Goal: Transaction & Acquisition: Purchase product/service

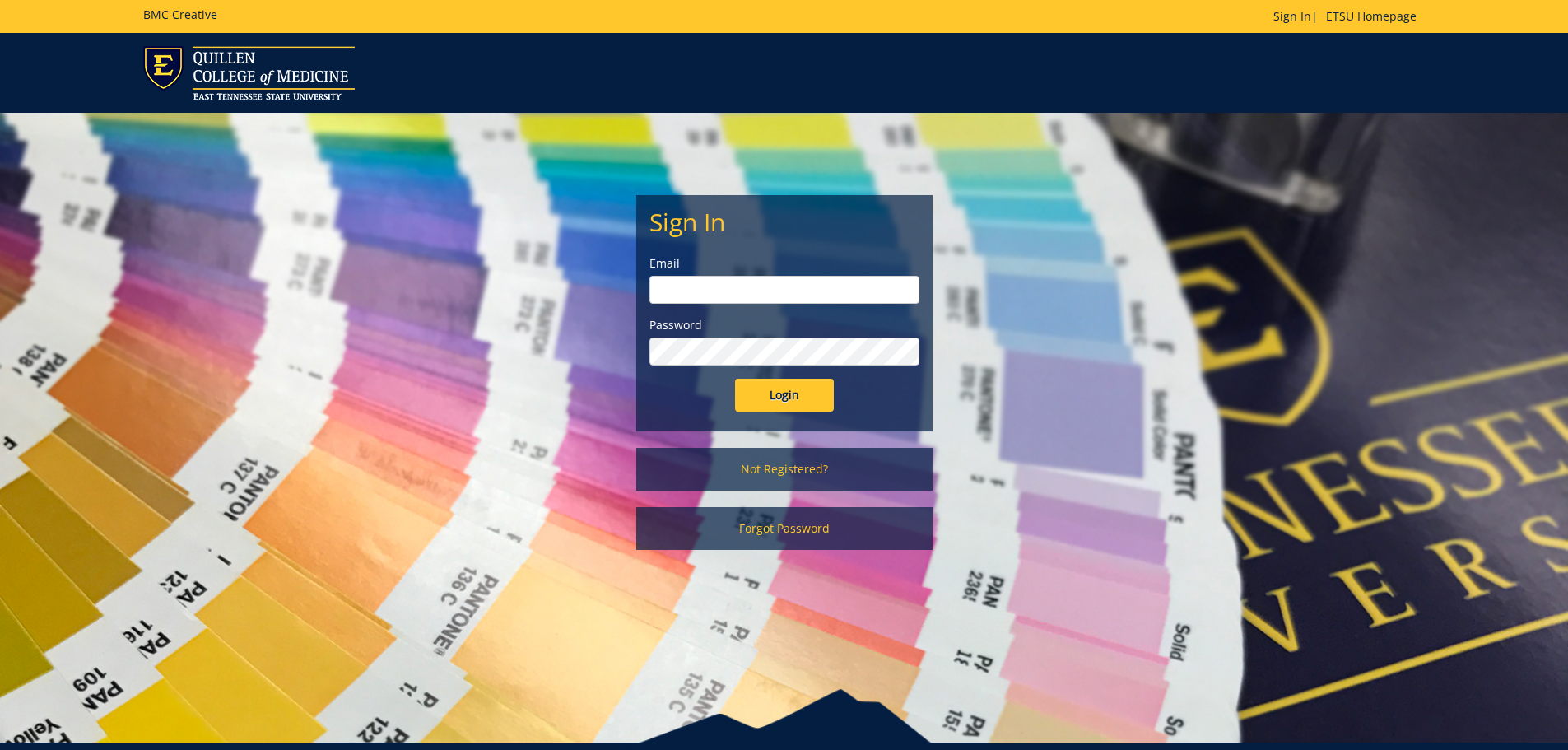
click at [772, 288] on input "email" at bounding box center [784, 290] width 270 height 28
type input "lanhamc@etsu.edu"
click at [735, 378] on input "Login" at bounding box center [784, 395] width 99 height 33
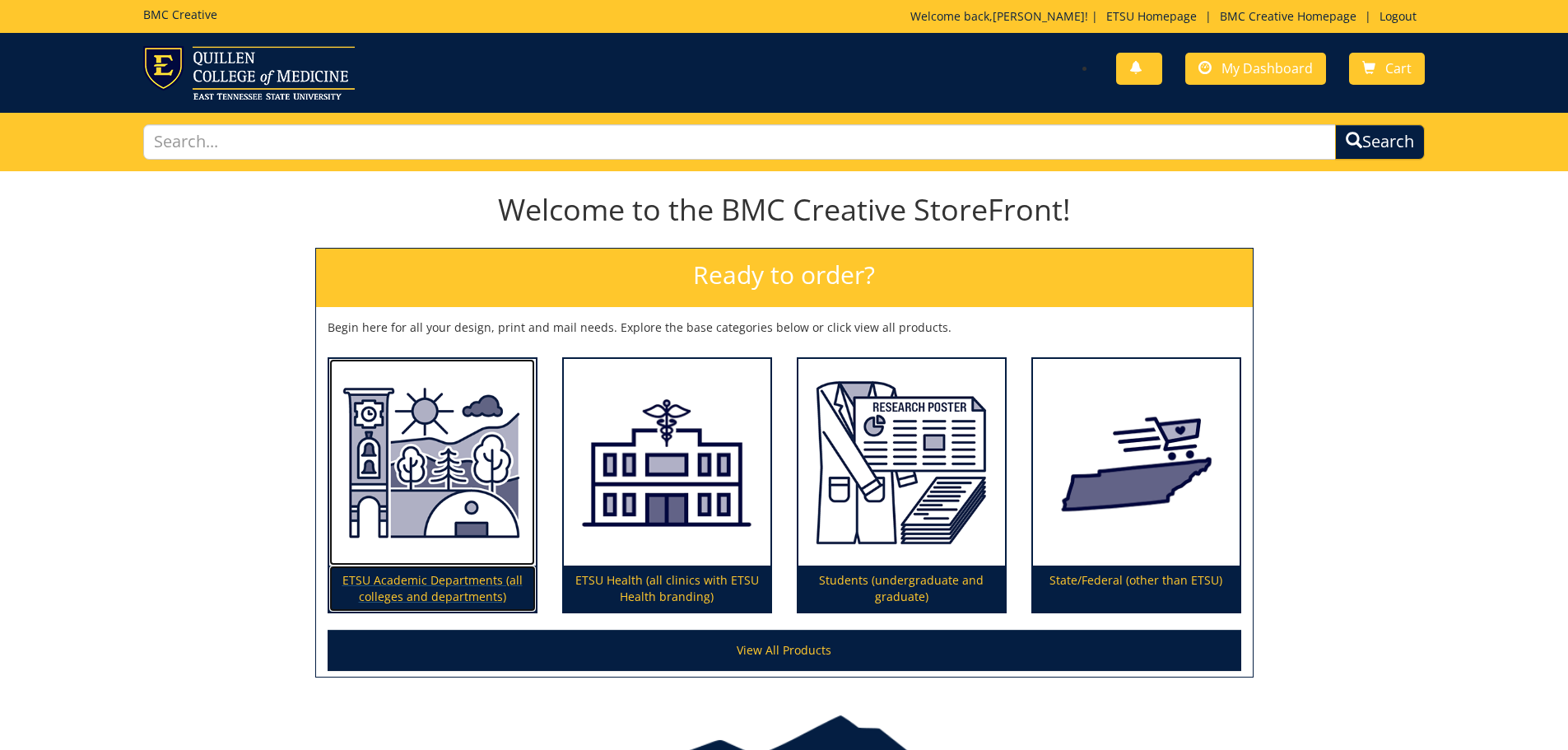
click at [408, 484] on img at bounding box center [432, 463] width 207 height 208
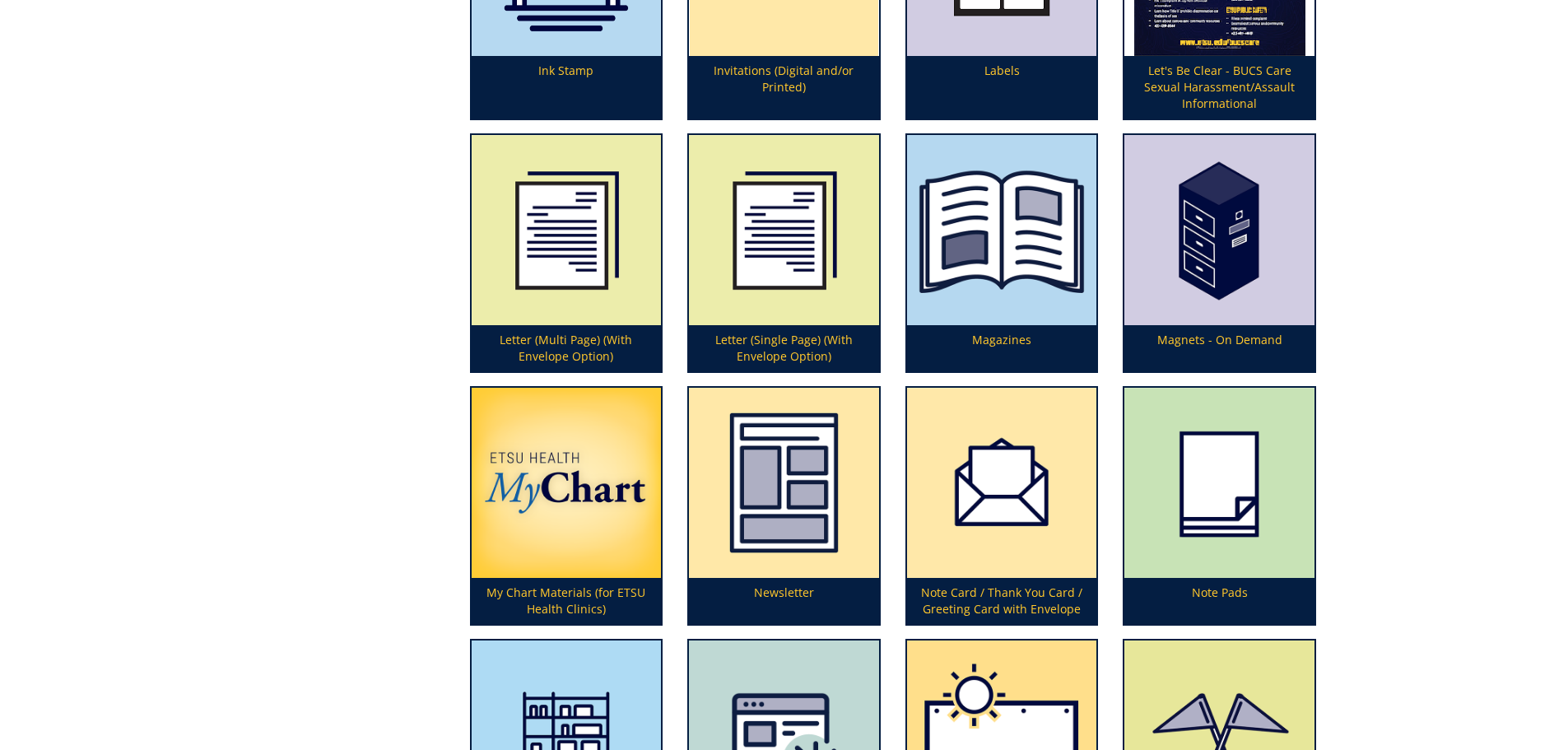
scroll to position [3706, 0]
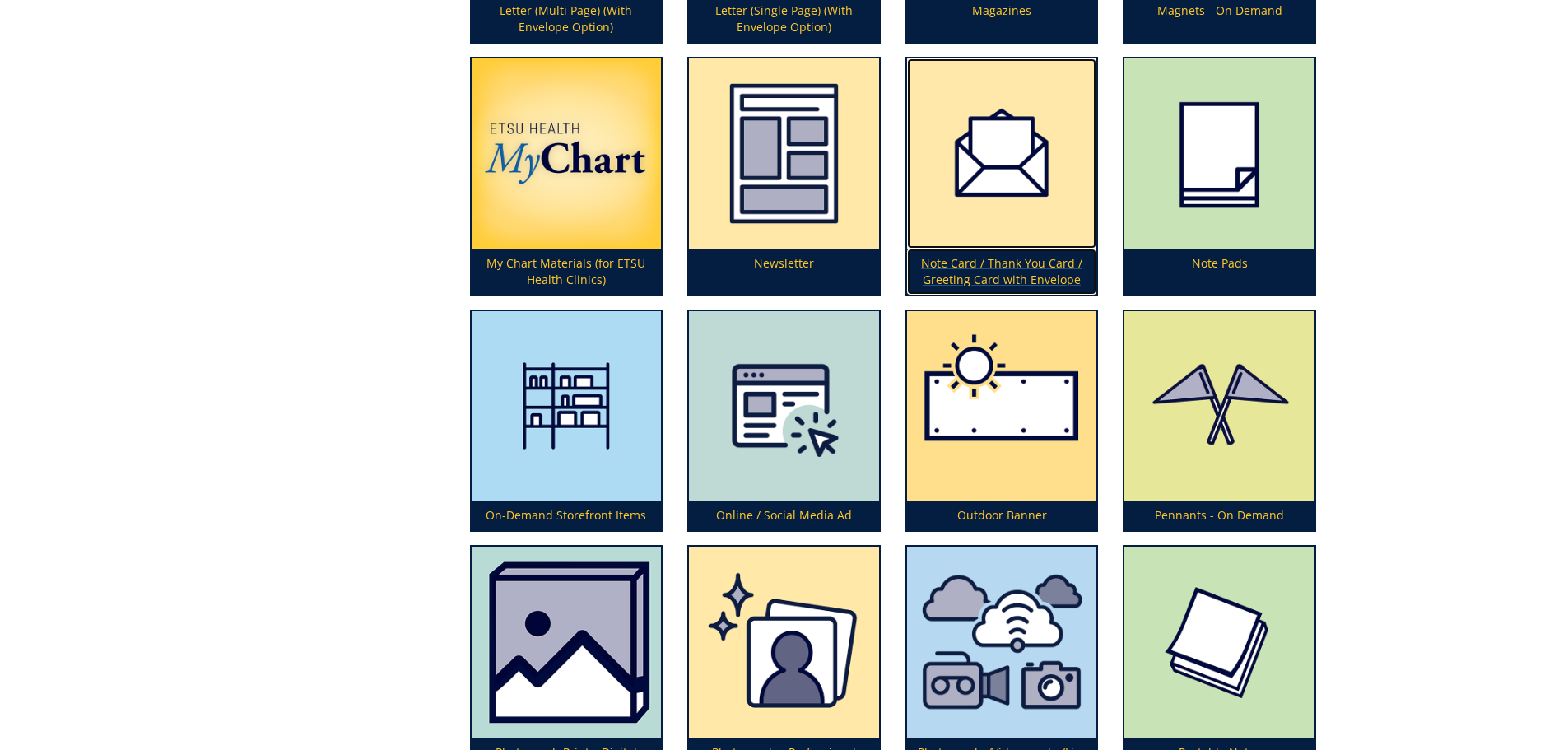
click at [1020, 191] on img at bounding box center [1002, 153] width 190 height 191
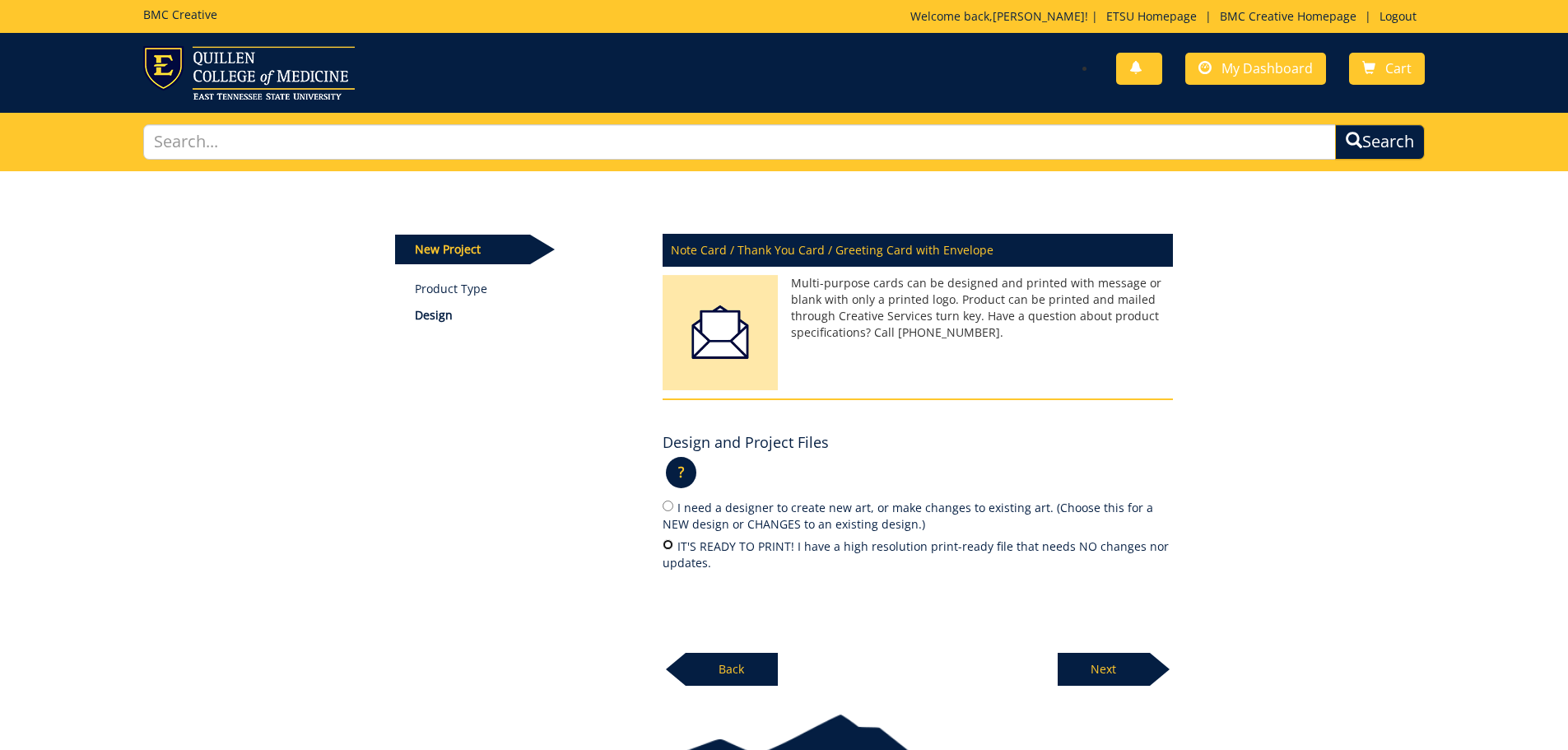
click at [667, 545] on input "IT'S READY TO PRINT! I have a high resolution print-ready file that needs NO ch…" at bounding box center [668, 545] width 10 height 10
radio input "true"
click at [1103, 662] on p "Next" at bounding box center [1104, 670] width 92 height 33
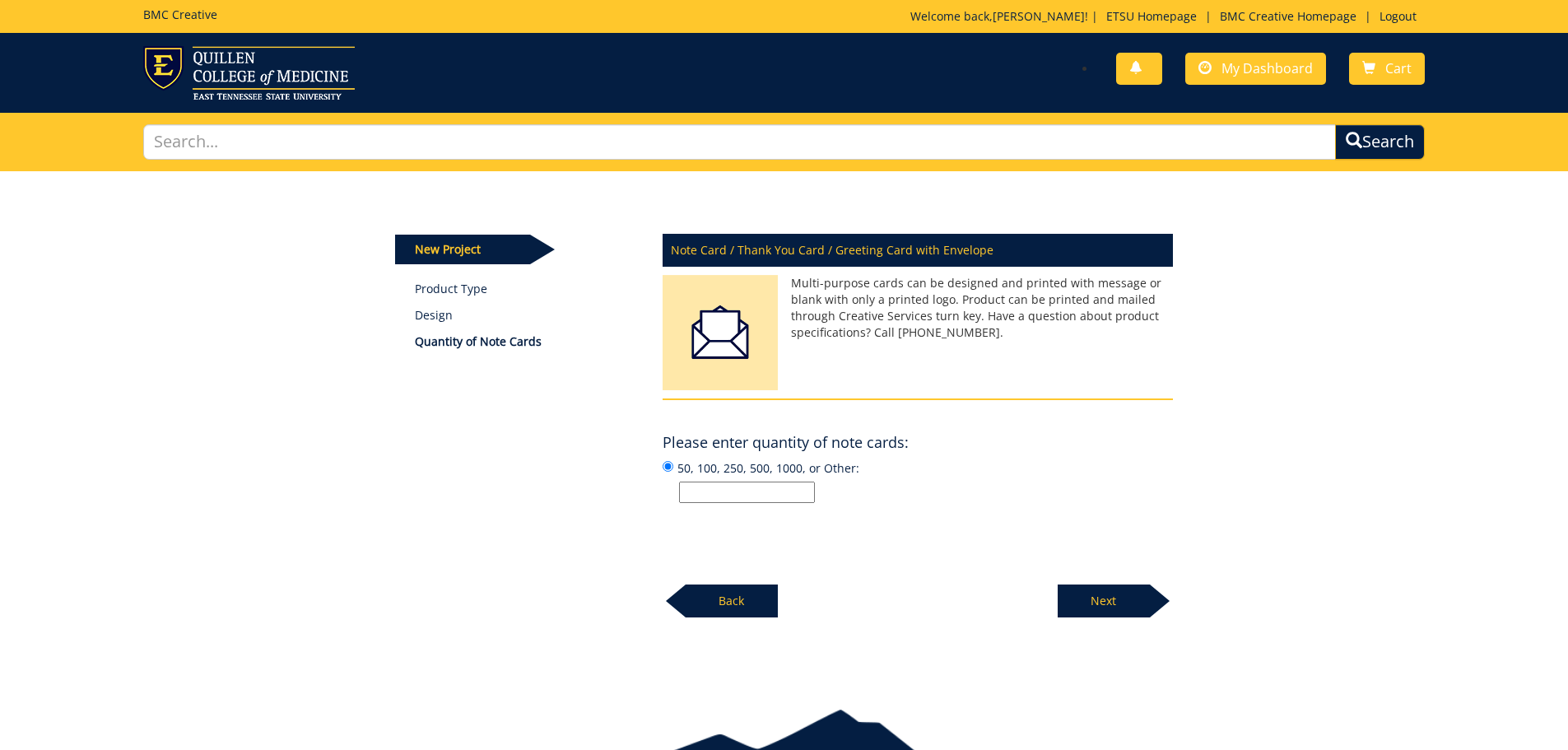
click at [721, 494] on input "50, 100, 250, 500, 1000, or Other:" at bounding box center [747, 492] width 136 height 22
type input "250"
click at [1117, 603] on p "Next" at bounding box center [1104, 601] width 92 height 33
click at [749, 498] on input "50, 100, 250, 500, 1000, or Other:" at bounding box center [747, 492] width 136 height 22
type input "250"
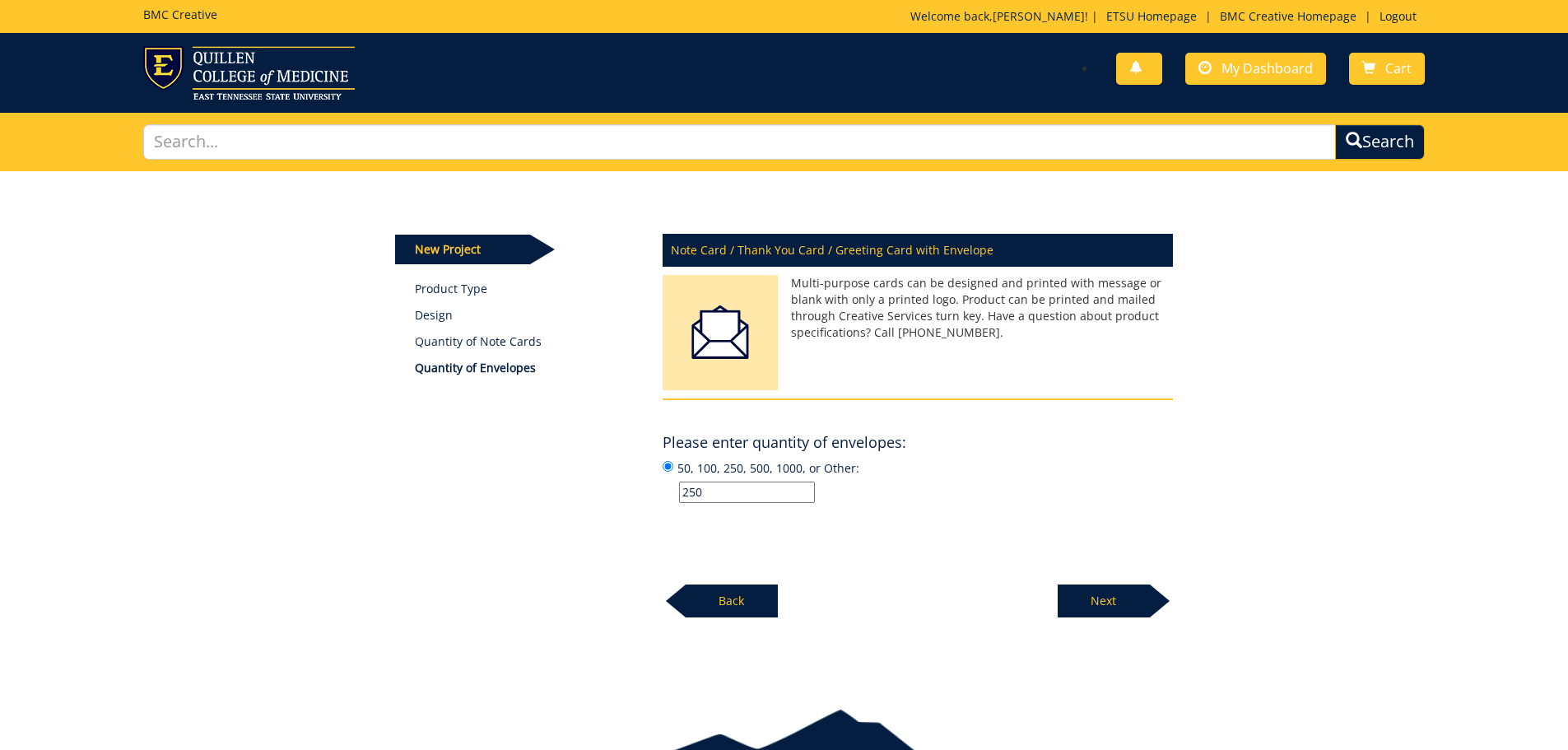
click at [1122, 609] on p "Next" at bounding box center [1104, 601] width 92 height 33
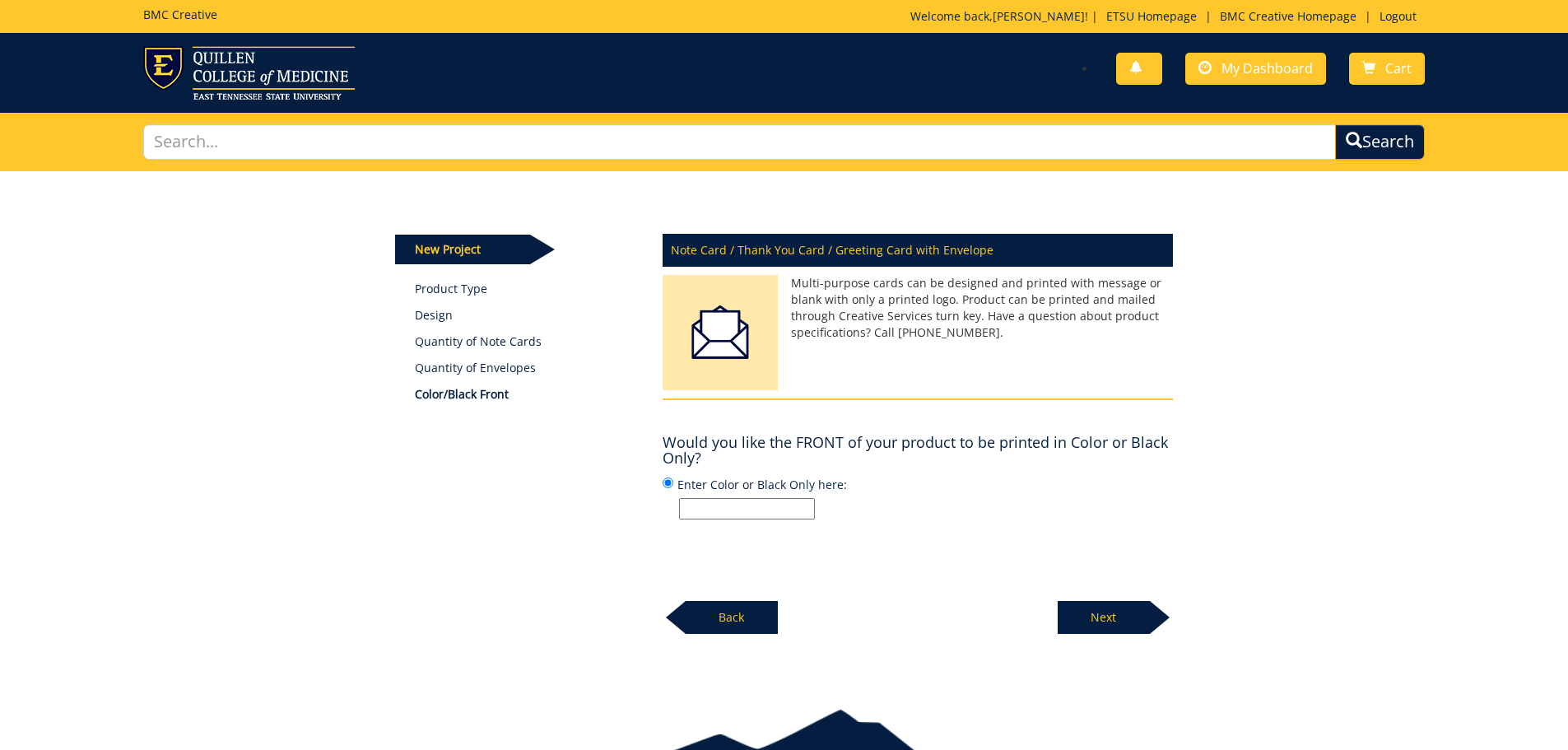
click at [752, 503] on input "Enter Color or Black Only here:" at bounding box center [747, 509] width 136 height 22
type input "Navy"
click at [1105, 616] on p "Next" at bounding box center [1104, 617] width 92 height 33
click at [744, 502] on input "Enter Color or Black Only here:" at bounding box center [747, 509] width 136 height 22
type input "w"
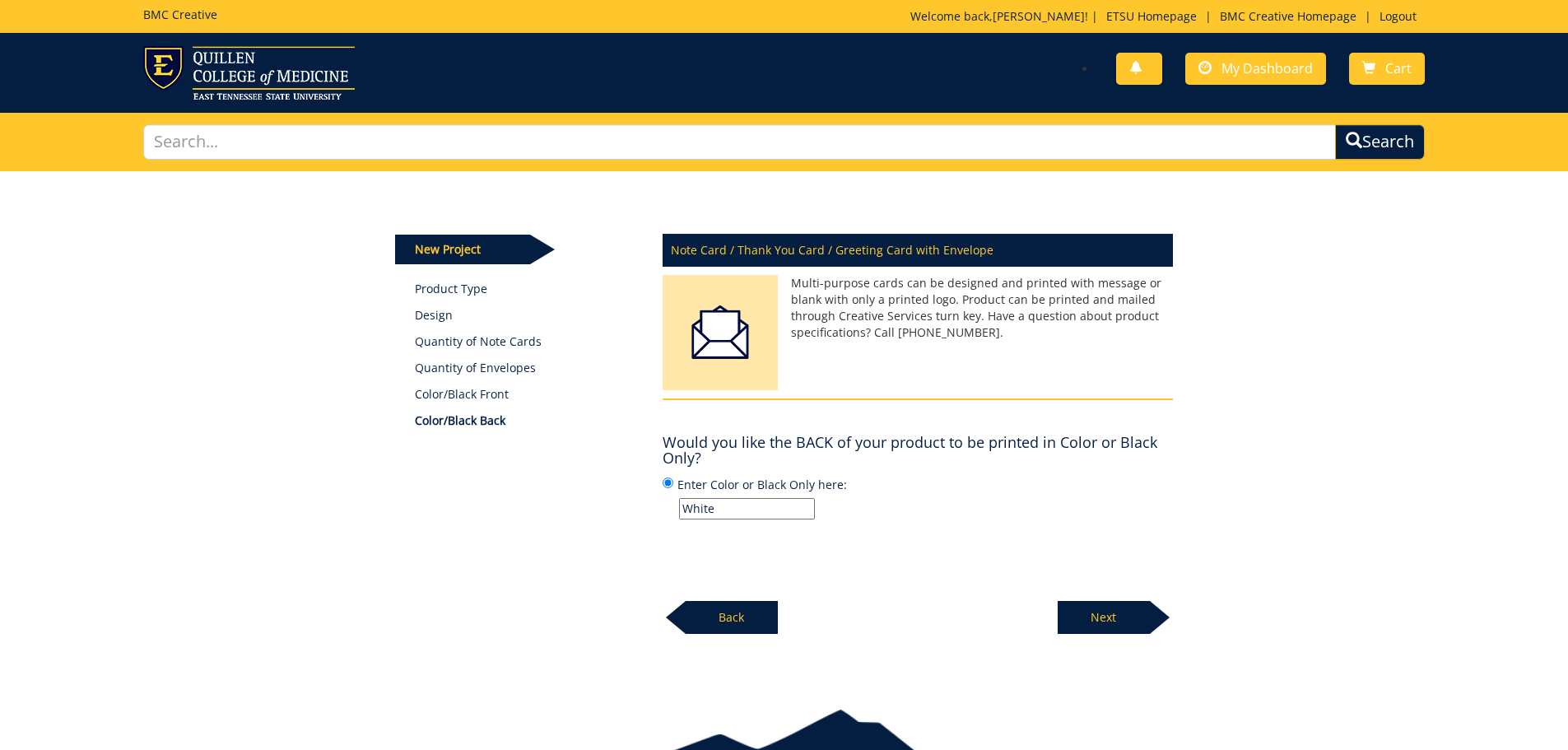
type input "White"
click at [1104, 623] on p "Next" at bounding box center [1104, 617] width 92 height 33
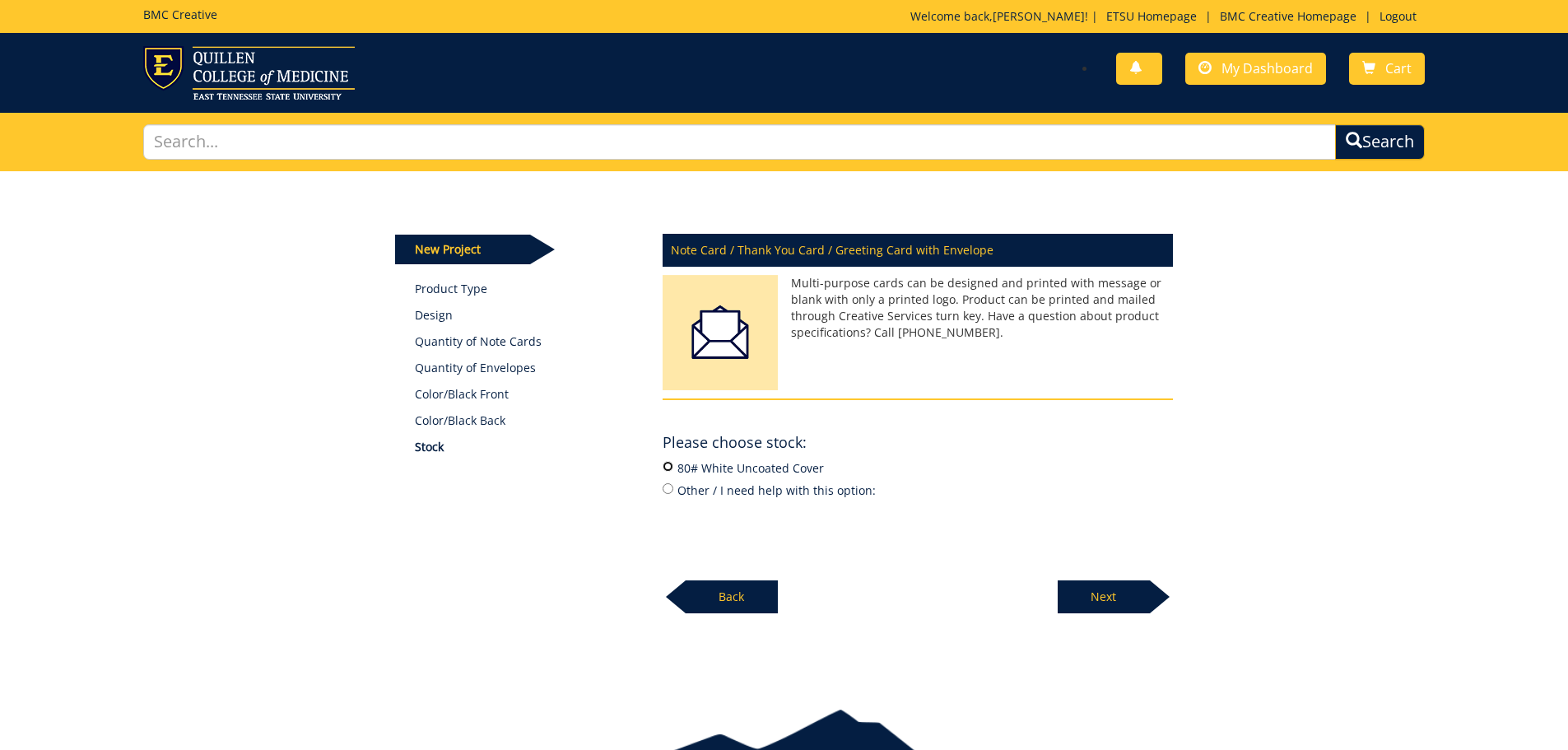
click at [669, 466] on input "80# White Uncoated Cover" at bounding box center [668, 466] width 10 height 10
radio input "true"
click at [1123, 604] on p "Next" at bounding box center [1104, 597] width 92 height 33
click at [663, 465] on input "24# White Wove" at bounding box center [668, 466] width 10 height 10
radio input "true"
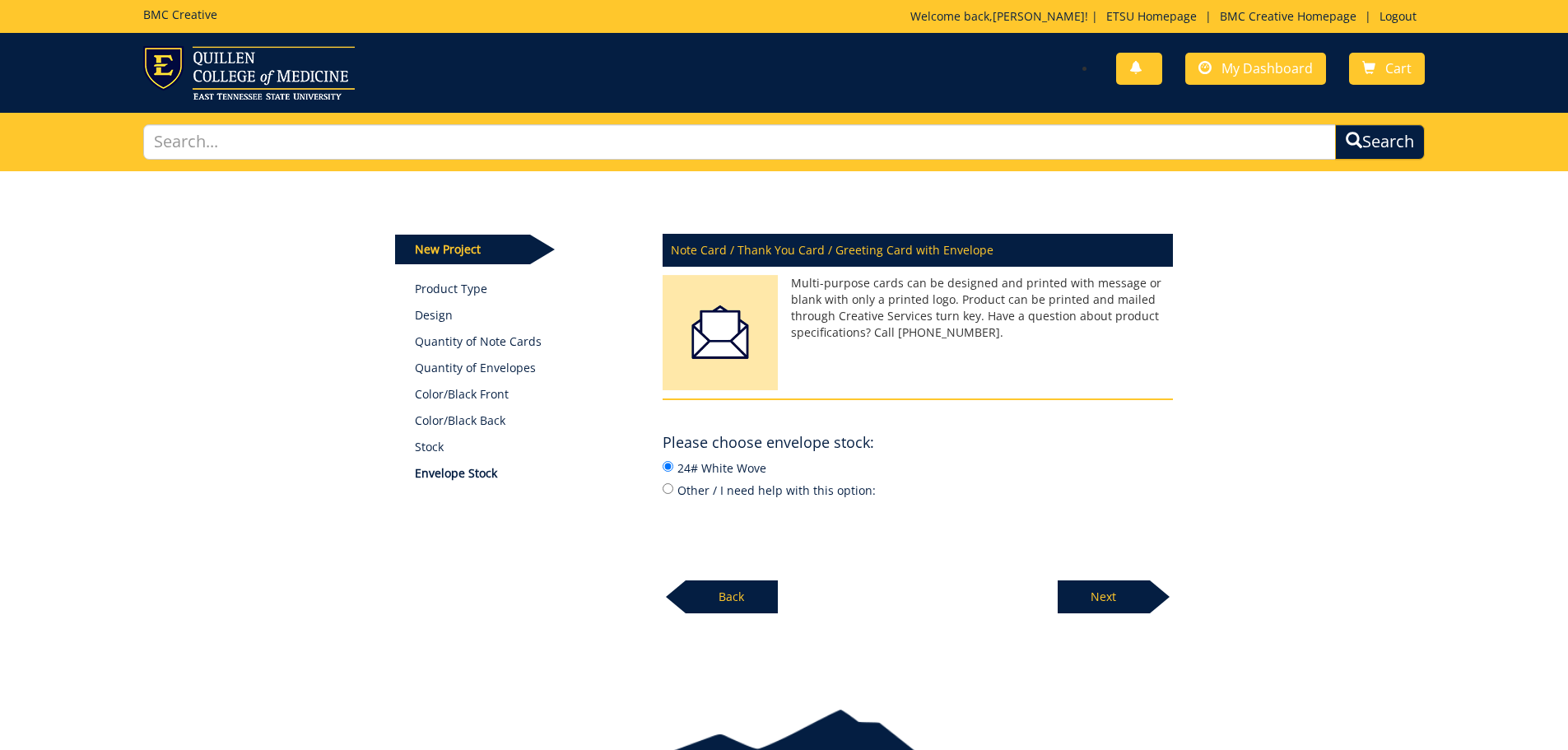
click at [1121, 596] on p "Next" at bounding box center [1104, 597] width 92 height 33
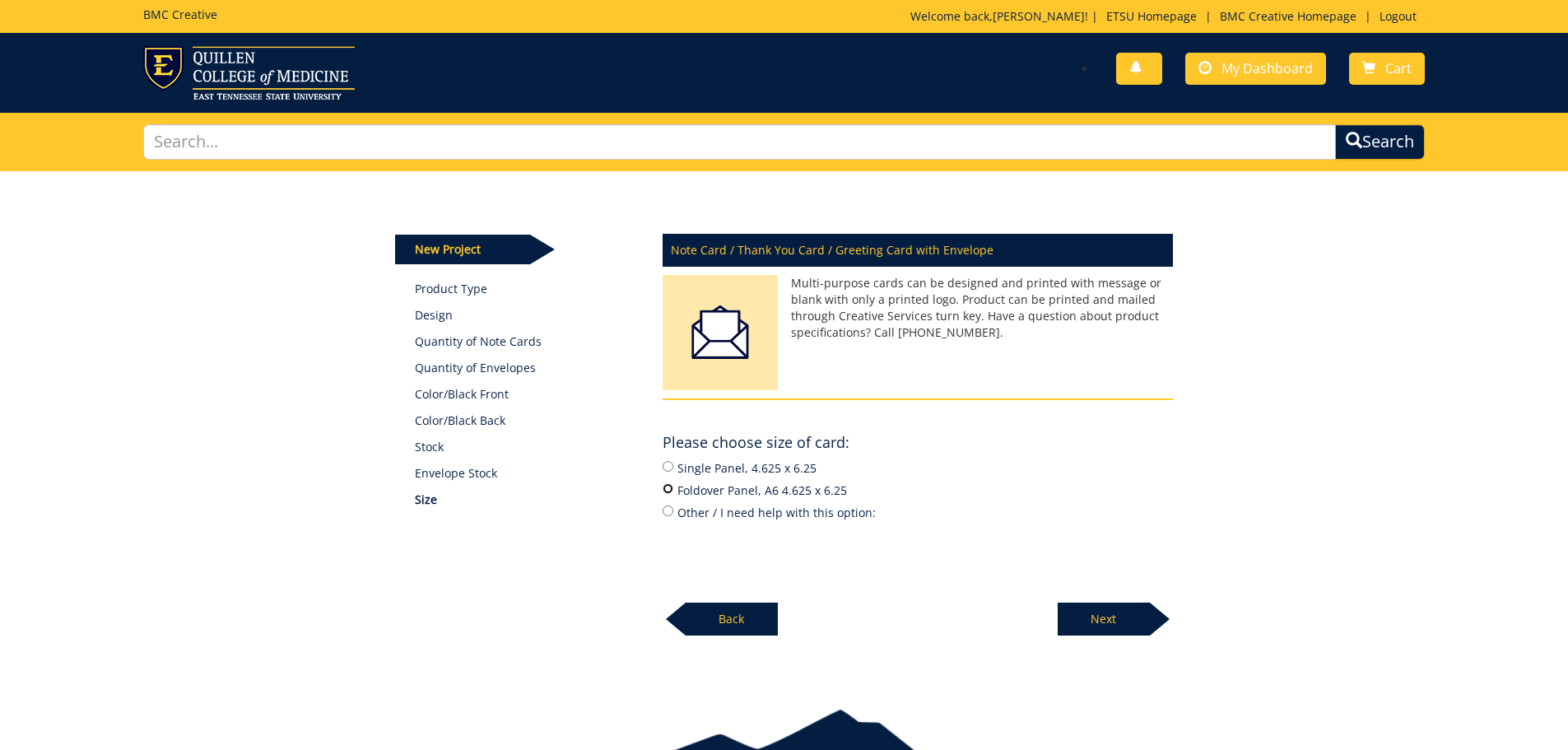
click at [670, 491] on input "Foldover Panel, A6 4.625 x 6.25" at bounding box center [668, 489] width 10 height 10
radio input "true"
click at [1128, 624] on p "Next" at bounding box center [1104, 619] width 92 height 33
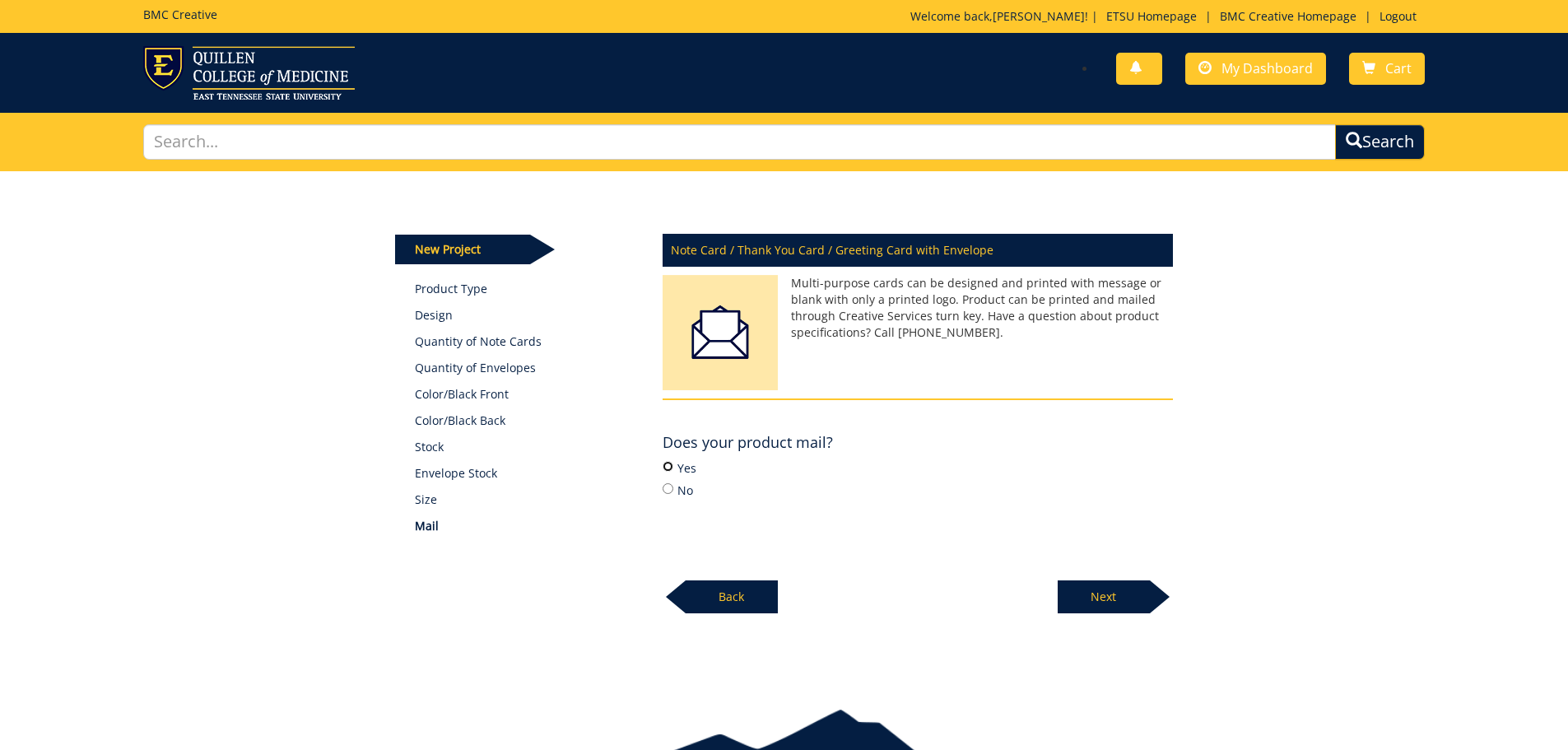
click at [670, 466] on input "Yes" at bounding box center [668, 466] width 10 height 10
radio input "true"
click at [1144, 602] on p "Next" at bounding box center [1104, 597] width 92 height 33
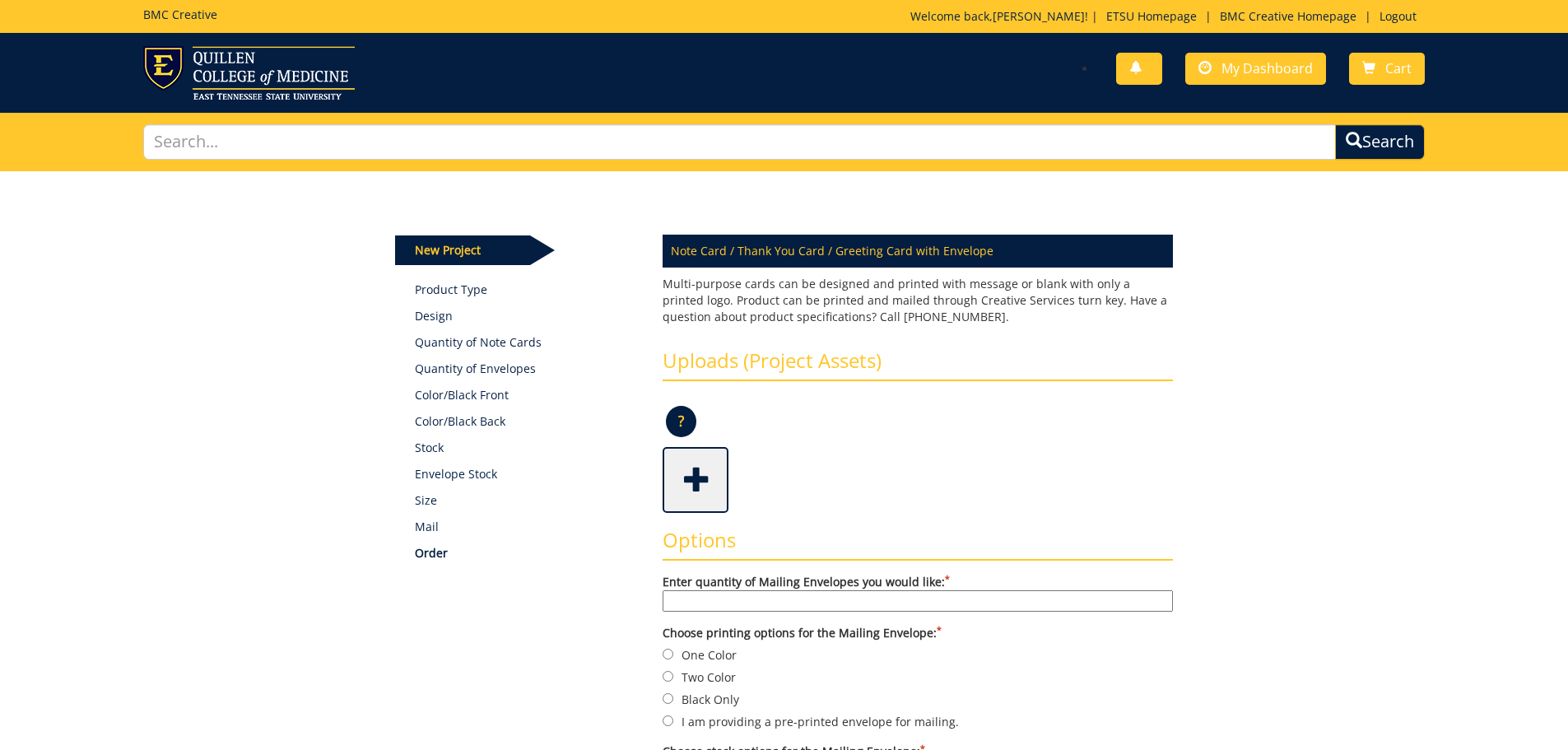
click at [701, 483] on span at bounding box center [697, 478] width 65 height 58
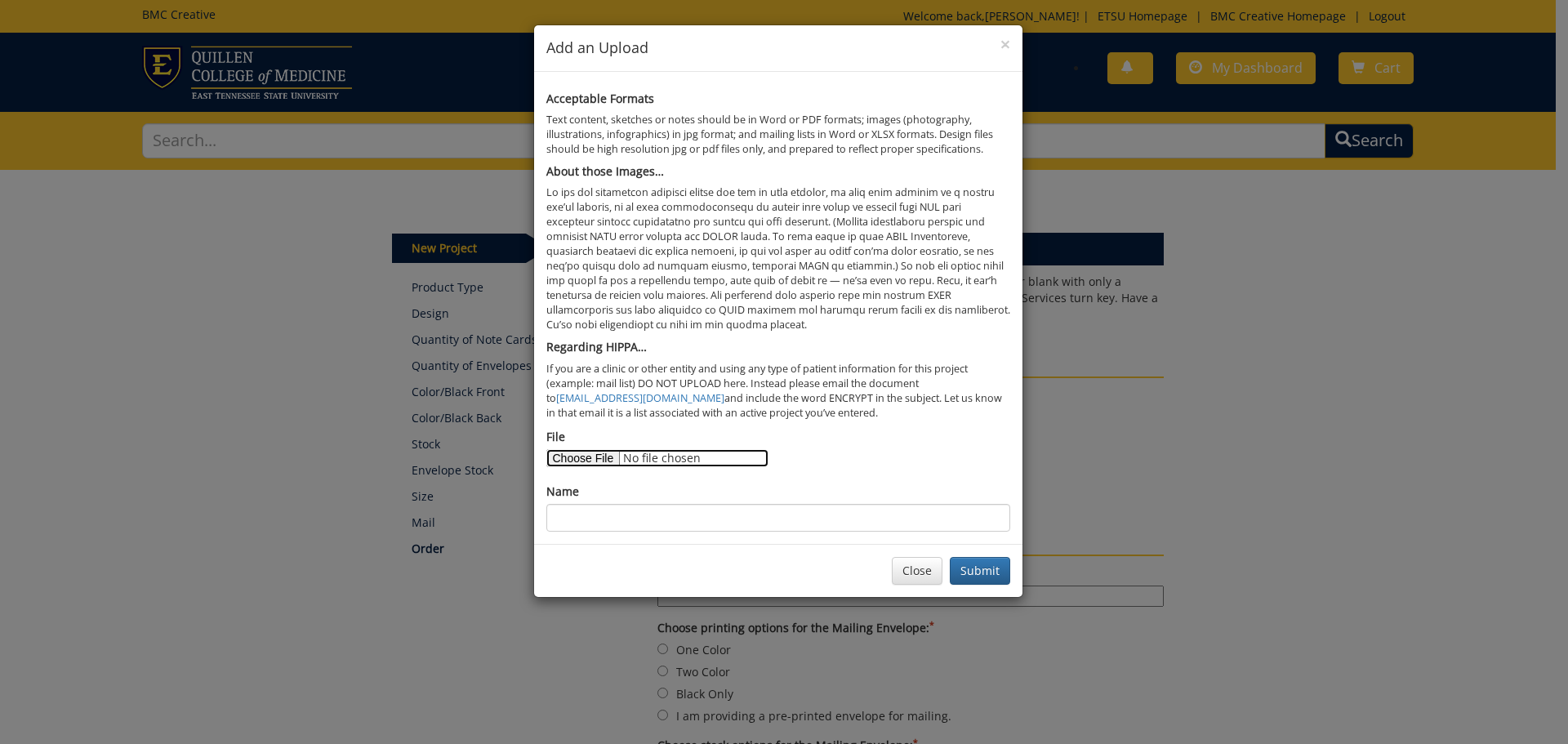
click at [607, 462] on input "File" at bounding box center [657, 458] width 222 height 18
type input "C:\fakepath\Department of Media & Communication_TxtUndr_stacked_WEB_Gold 123.png"
click at [583, 525] on input "Name" at bounding box center [778, 517] width 464 height 27
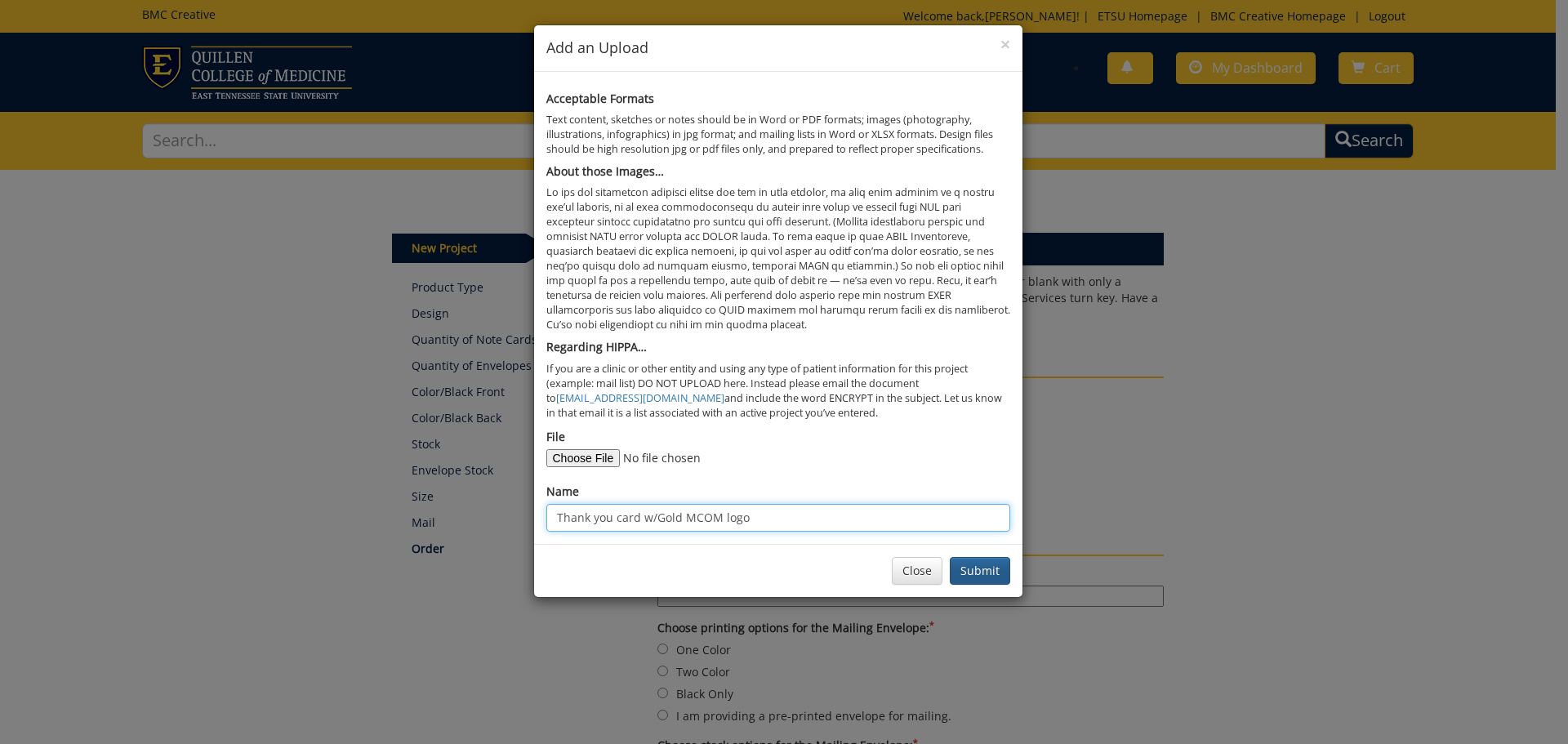
type input "Thank you card w/Gold MCOM logo"
click at [968, 569] on button "Submit" at bounding box center [980, 571] width 61 height 27
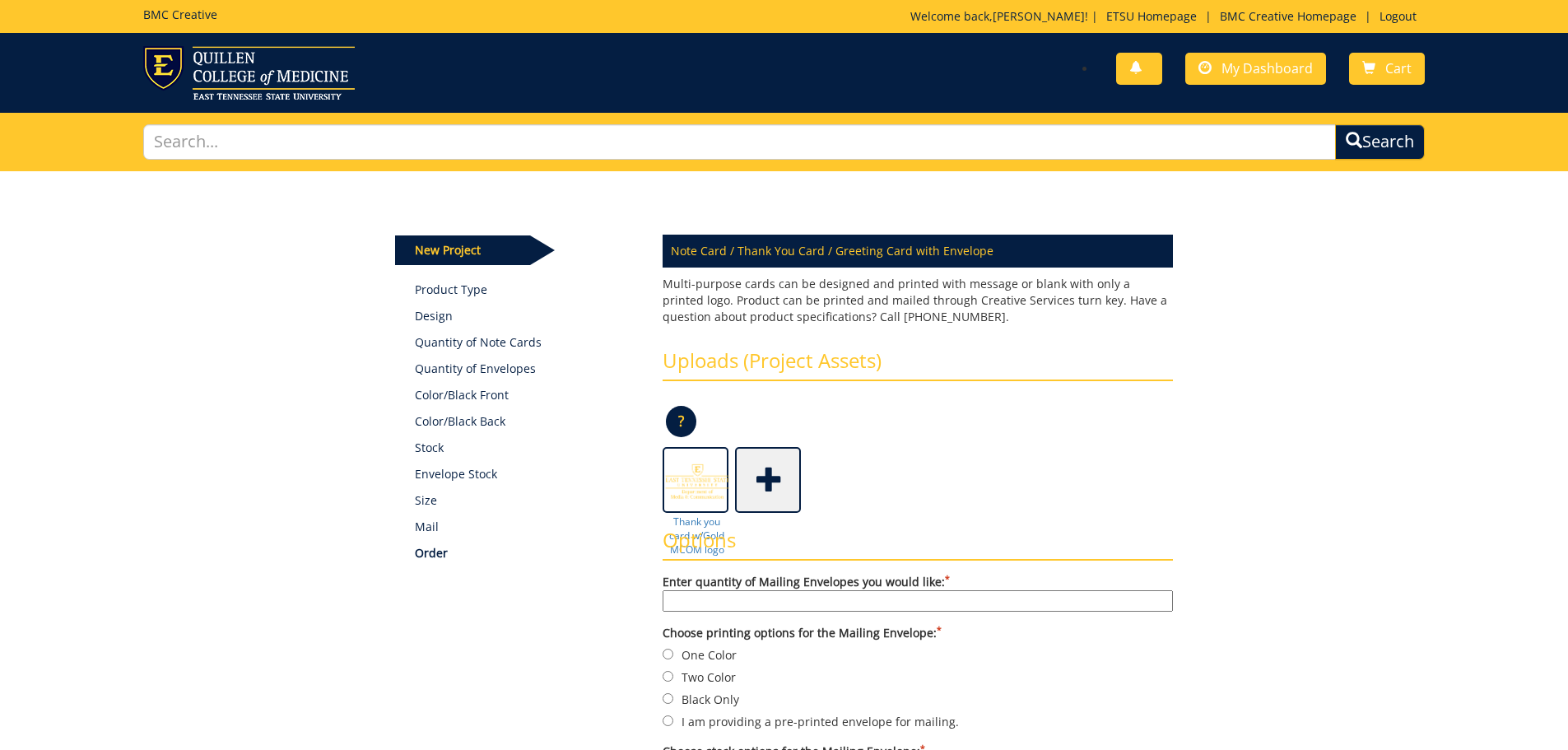
scroll to position [83, 0]
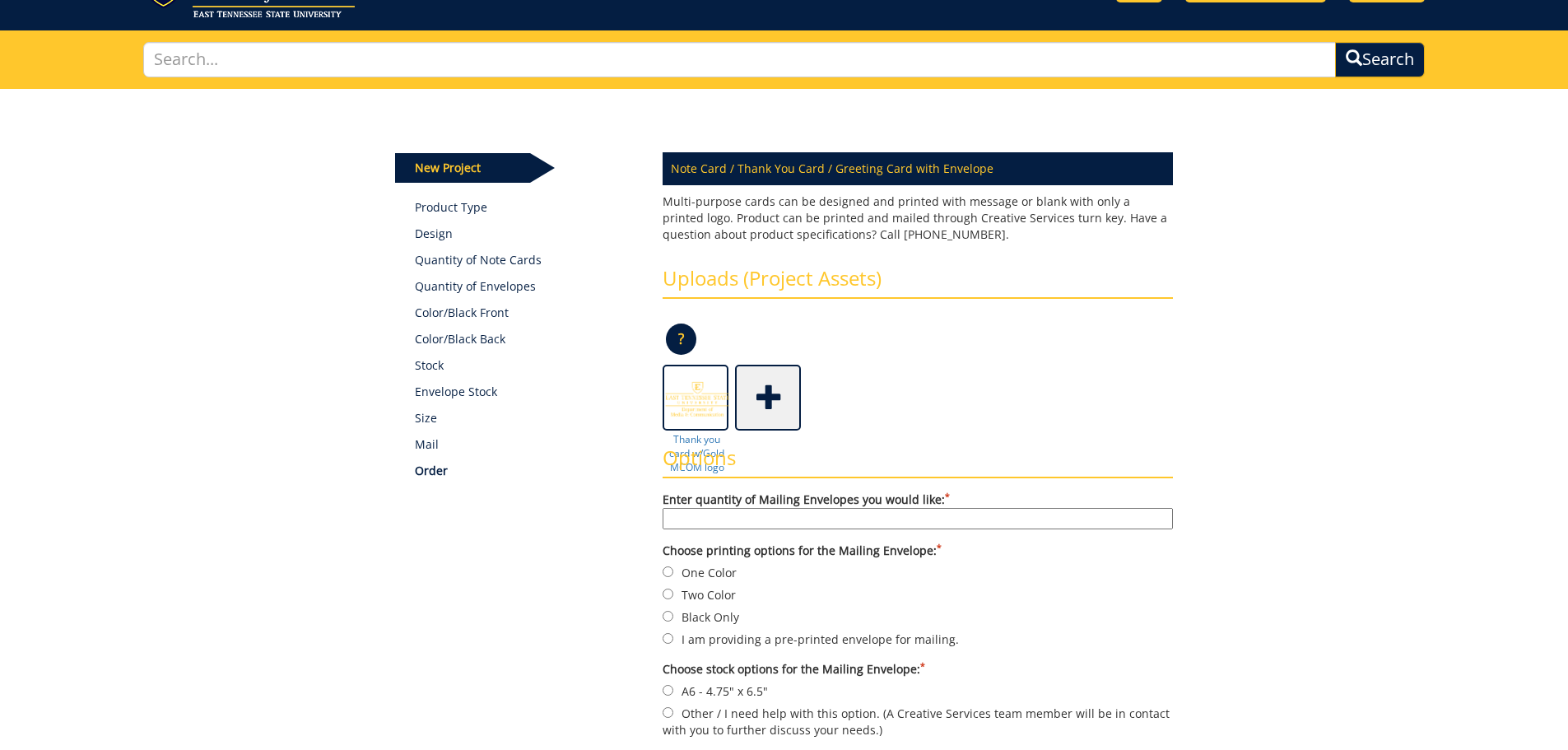
click at [713, 520] on input "Enter quantity of Mailing Envelopes you would like: *" at bounding box center [918, 518] width 510 height 22
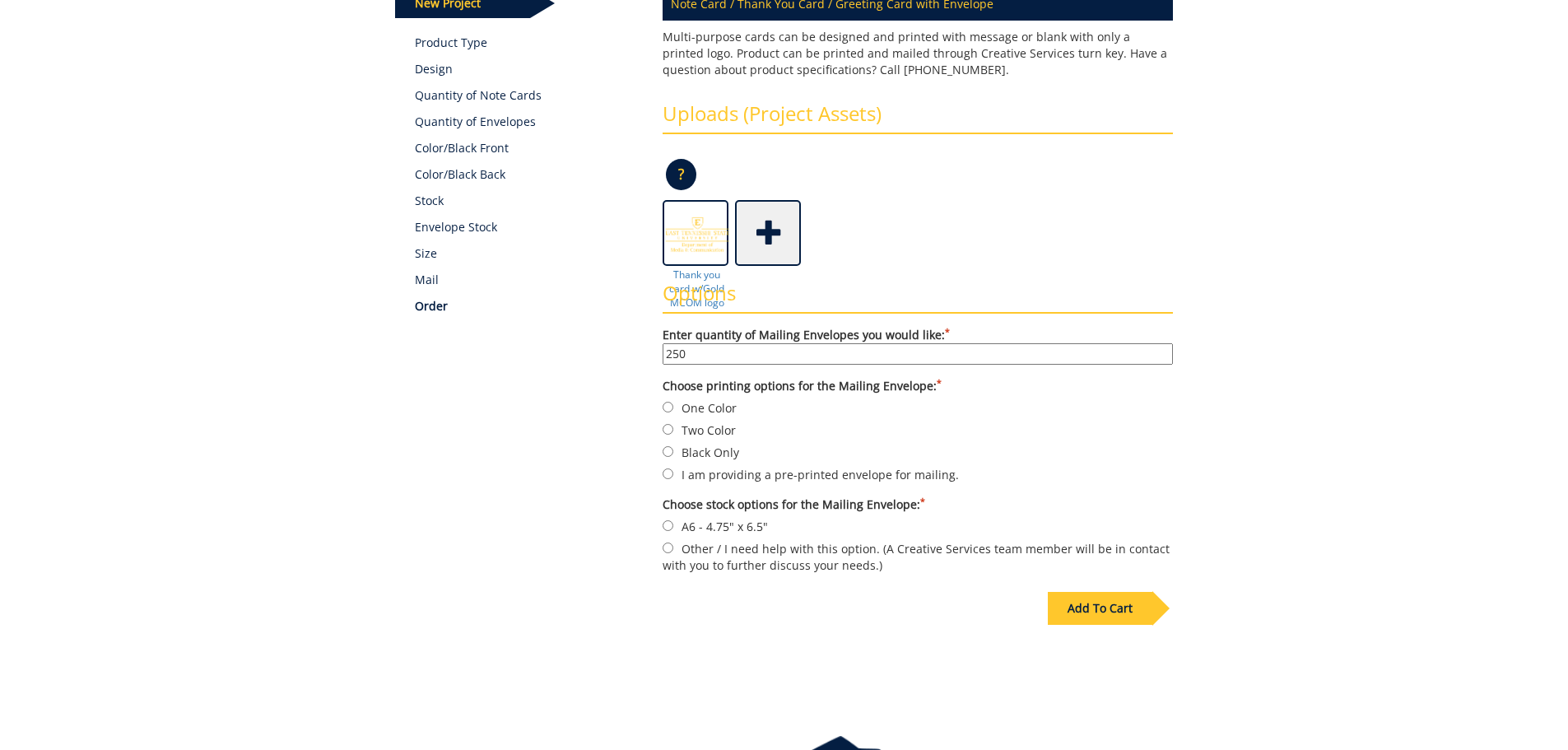
type input "250"
click at [667, 410] on input "One Color" at bounding box center [668, 407] width 10 height 10
radio input "true"
click at [668, 528] on input "A6 - 4.75" x 6.5"" at bounding box center [668, 526] width 10 height 10
radio input "true"
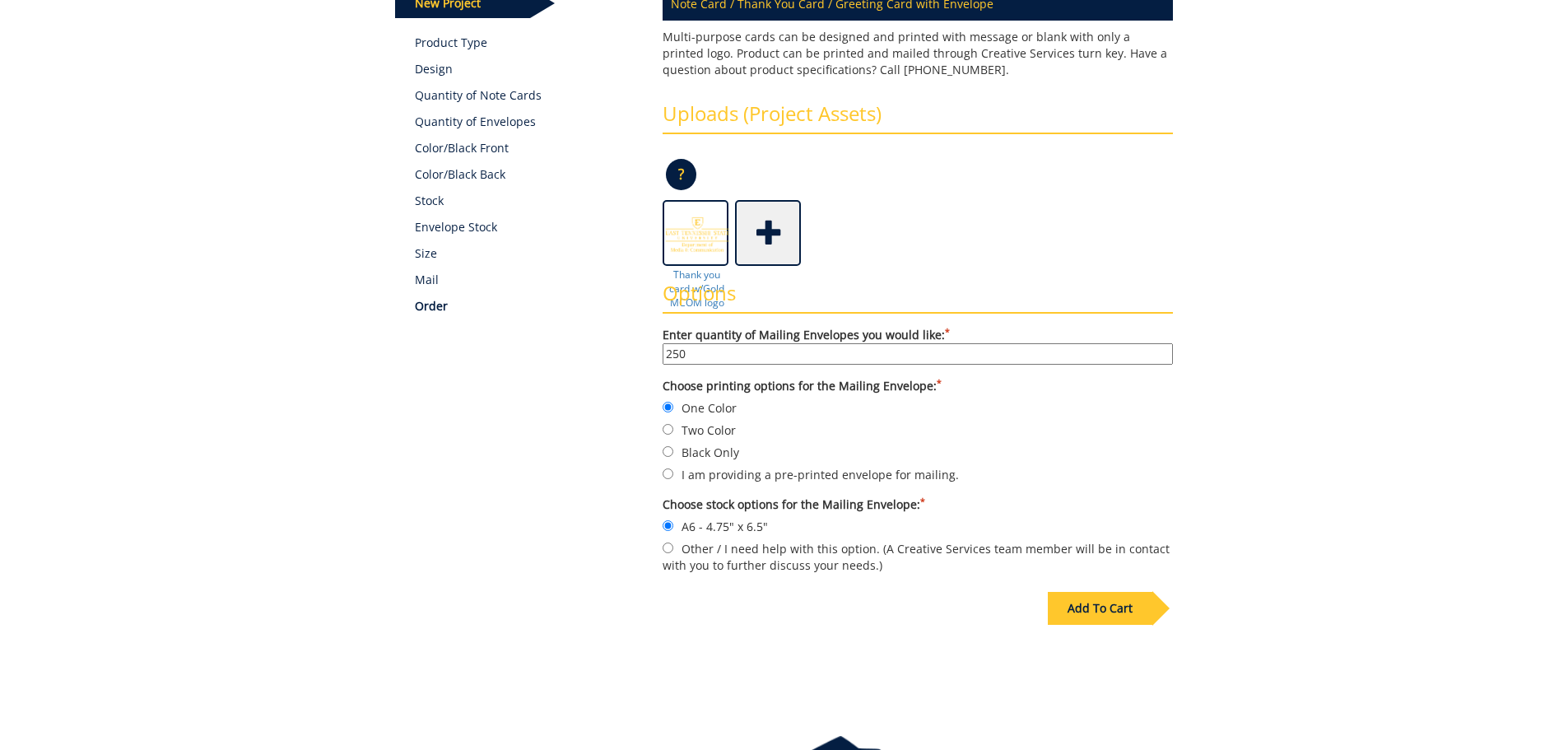
click at [1096, 608] on div "Add To Cart" at bounding box center [1099, 609] width 104 height 33
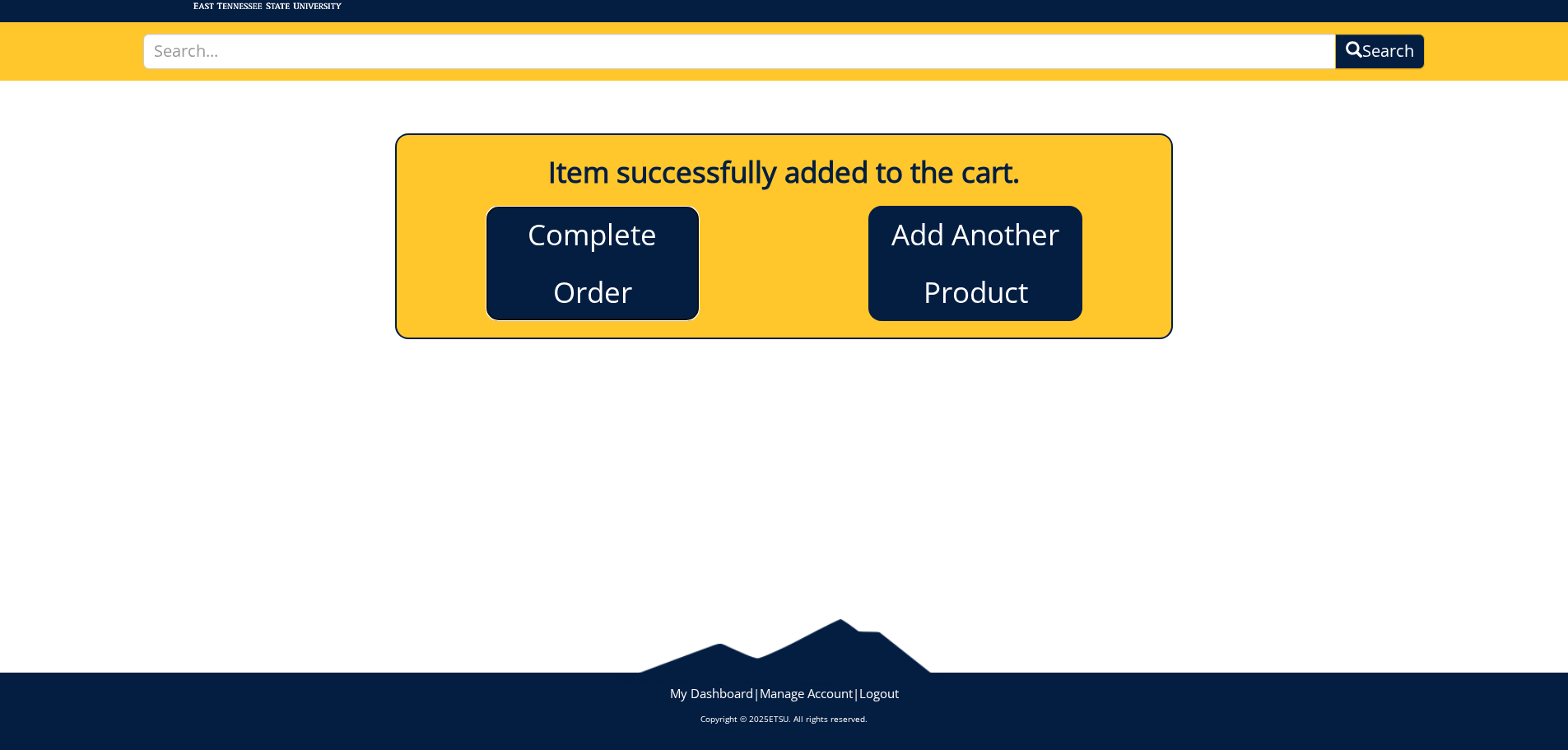
click at [532, 252] on link "Complete Order" at bounding box center [593, 264] width 214 height 116
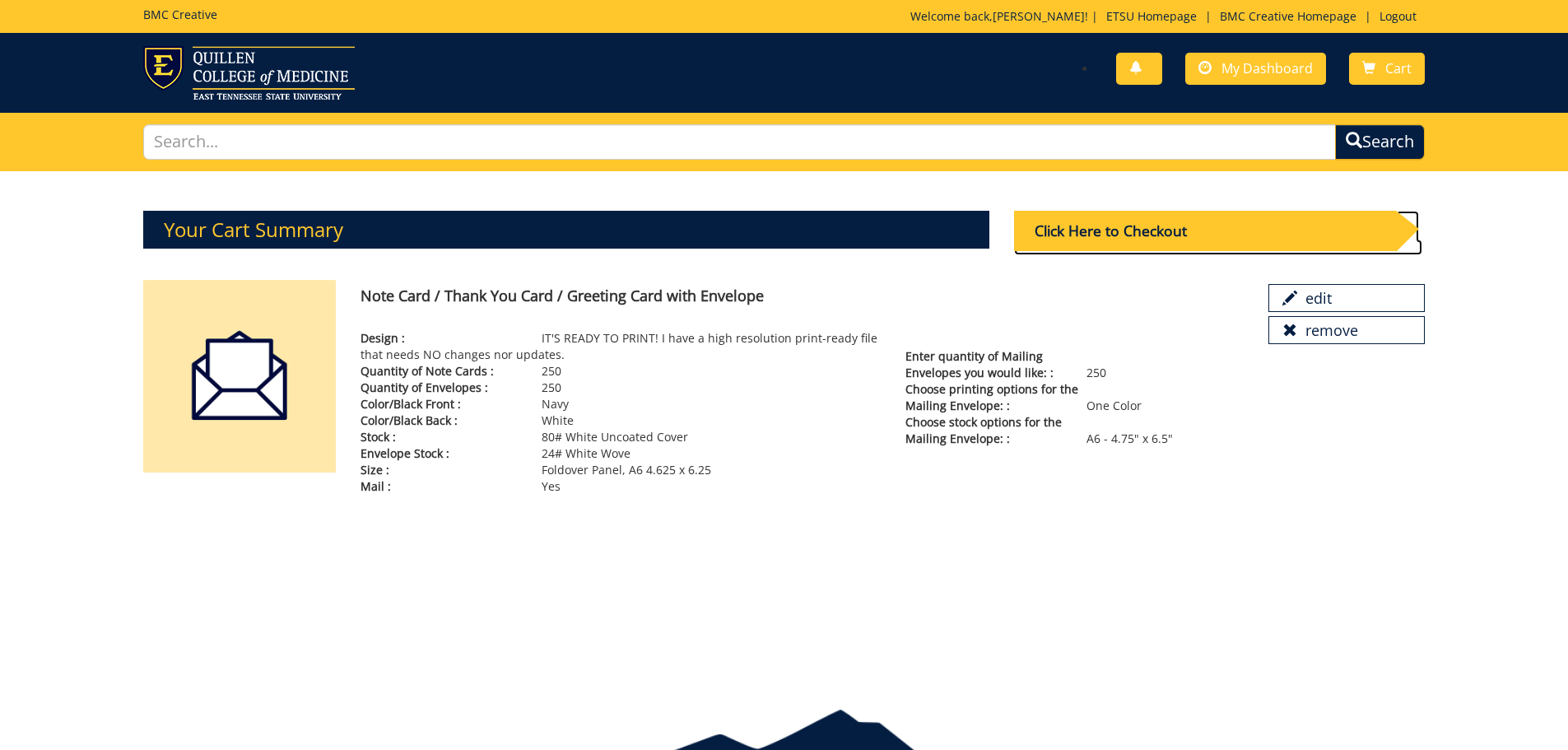
click at [1093, 229] on div "Click Here to Checkout" at bounding box center [1204, 231] width 382 height 41
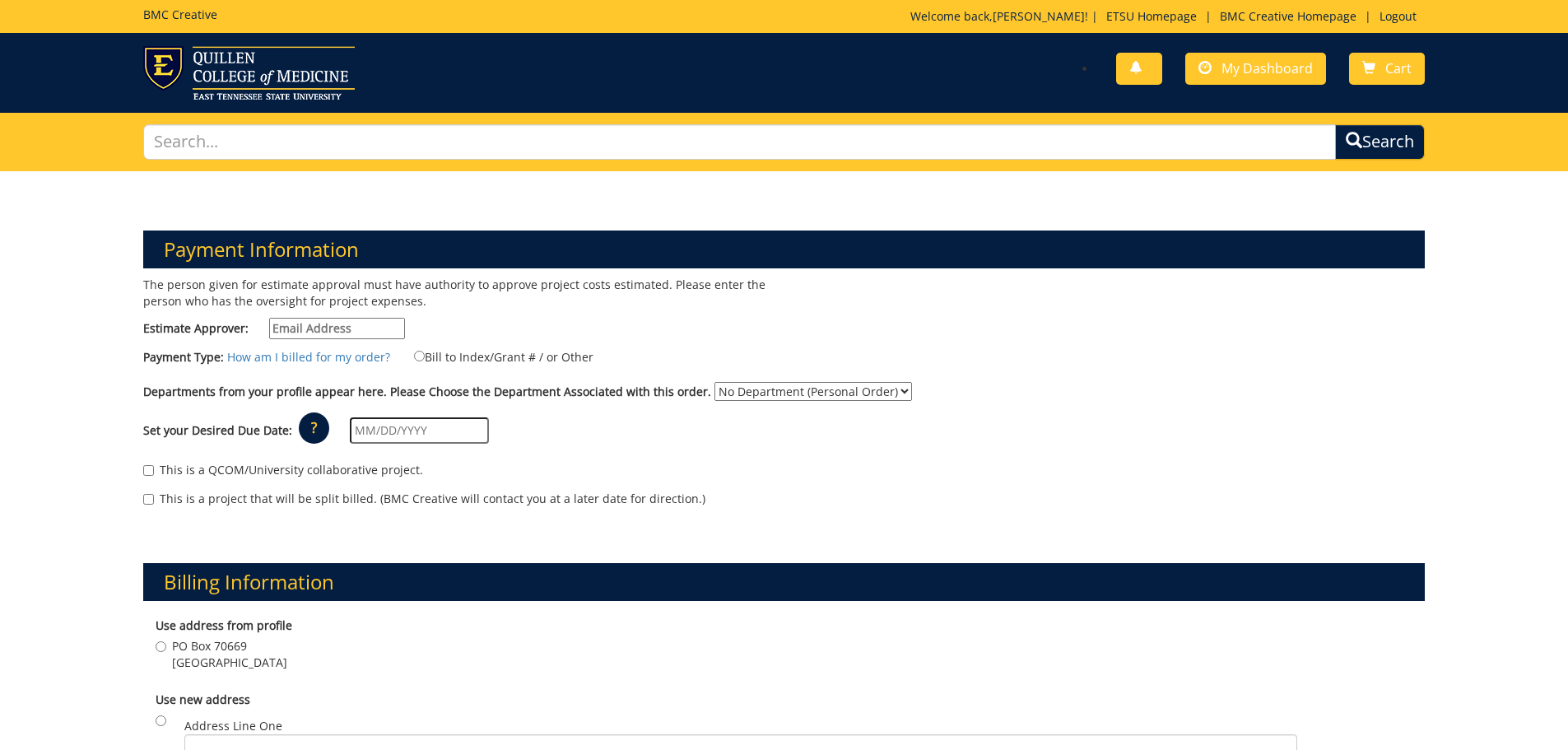
click at [314, 331] on input "Estimate Approver:" at bounding box center [337, 328] width 136 height 22
type input "[EMAIL_ADDRESS][DOMAIN_NAME]"
click at [414, 359] on input "Bill to Index/Grant # / or Other" at bounding box center [420, 356] width 10 height 10
radio input "true"
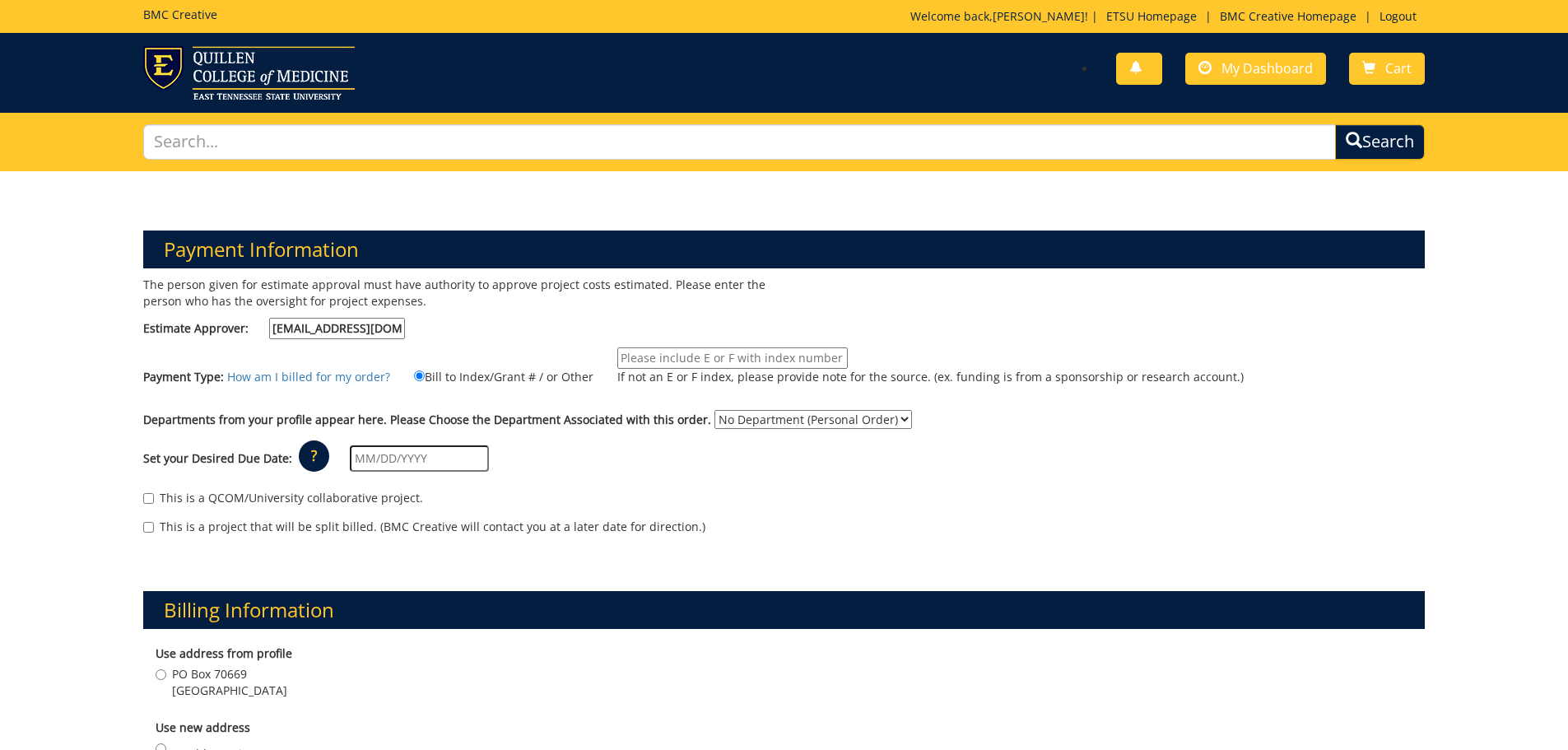
click at [658, 358] on input "If not an E or F index, please provide note for the source. (ex. funding is fro…" at bounding box center [733, 358] width 231 height 22
paste input "10-52300-100000-100-{INSERT ACCOUNT}-200-999-999-999-999-99"
drag, startPoint x: 646, startPoint y: 353, endPoint x: 666, endPoint y: 356, distance: 20.2
click at [655, 353] on input "10-52300-100000-100-{INSERT ACCOUNT}-200-999-999-999-999-99" at bounding box center [733, 358] width 231 height 22
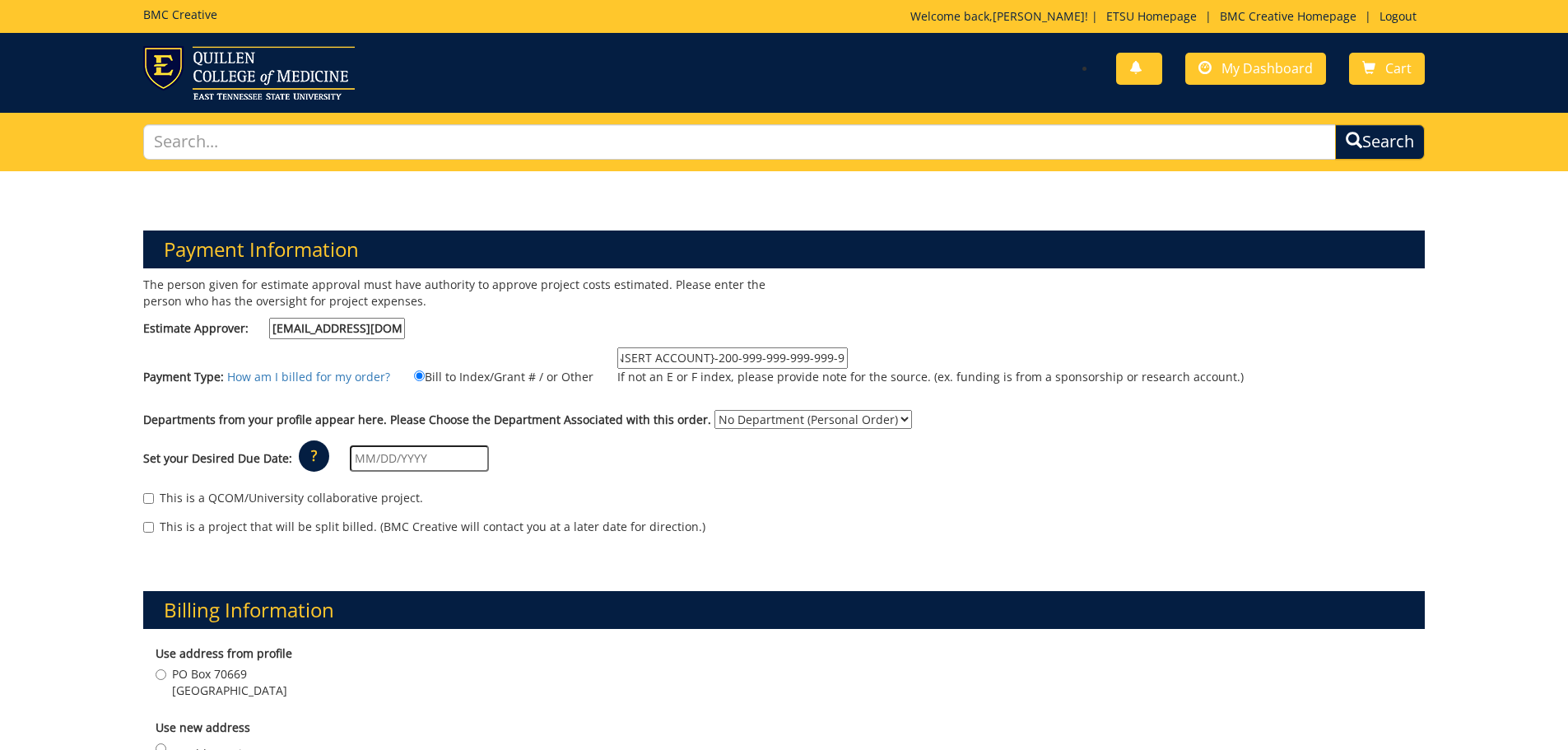
scroll to position [0, 0]
drag, startPoint x: 663, startPoint y: 361, endPoint x: 553, endPoint y: 354, distance: 110.2
click at [553, 354] on div "Payment Type: How am I billed for my order? Bill to Index/Grant # / or Other 10…" at bounding box center [784, 374] width 1307 height 54
click at [734, 359] on input "10-52300-100000-100-{INSERT ACCOUNT}-200-999-999-999-999-99" at bounding box center [733, 358] width 231 height 22
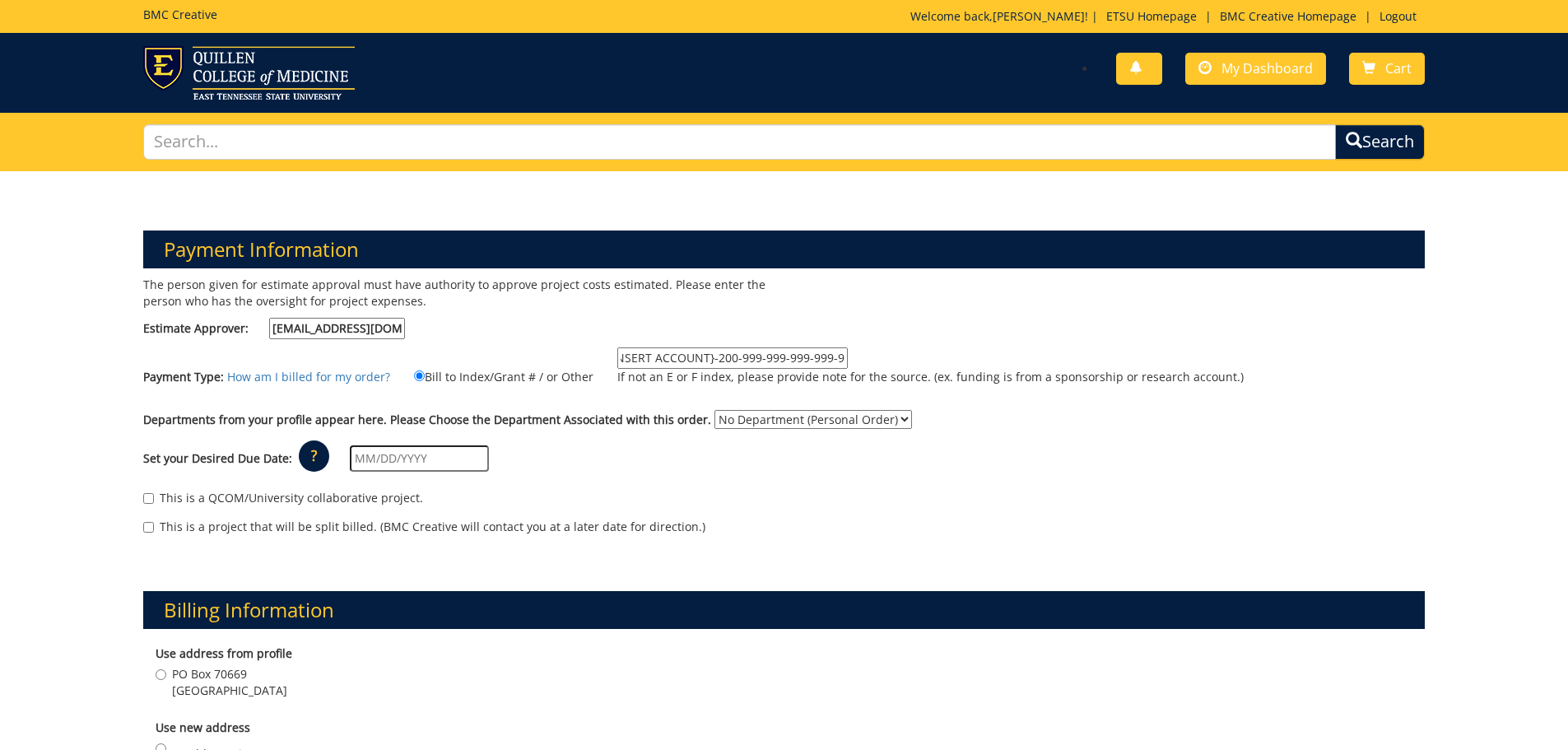
drag, startPoint x: 732, startPoint y: 359, endPoint x: 704, endPoint y: 357, distance: 28.1
click at [704, 357] on input "10-52300-100000-100-{INSERT ACCOUNT}-200-999-999-999-999-99" at bounding box center [733, 358] width 231 height 22
drag, startPoint x: 663, startPoint y: 362, endPoint x: 539, endPoint y: 366, distance: 124.1
click at [539, 366] on div "Payment Type: How am I billed for my order? Bill to Index/Grant # / or Other 10…" at bounding box center [784, 374] width 1307 height 54
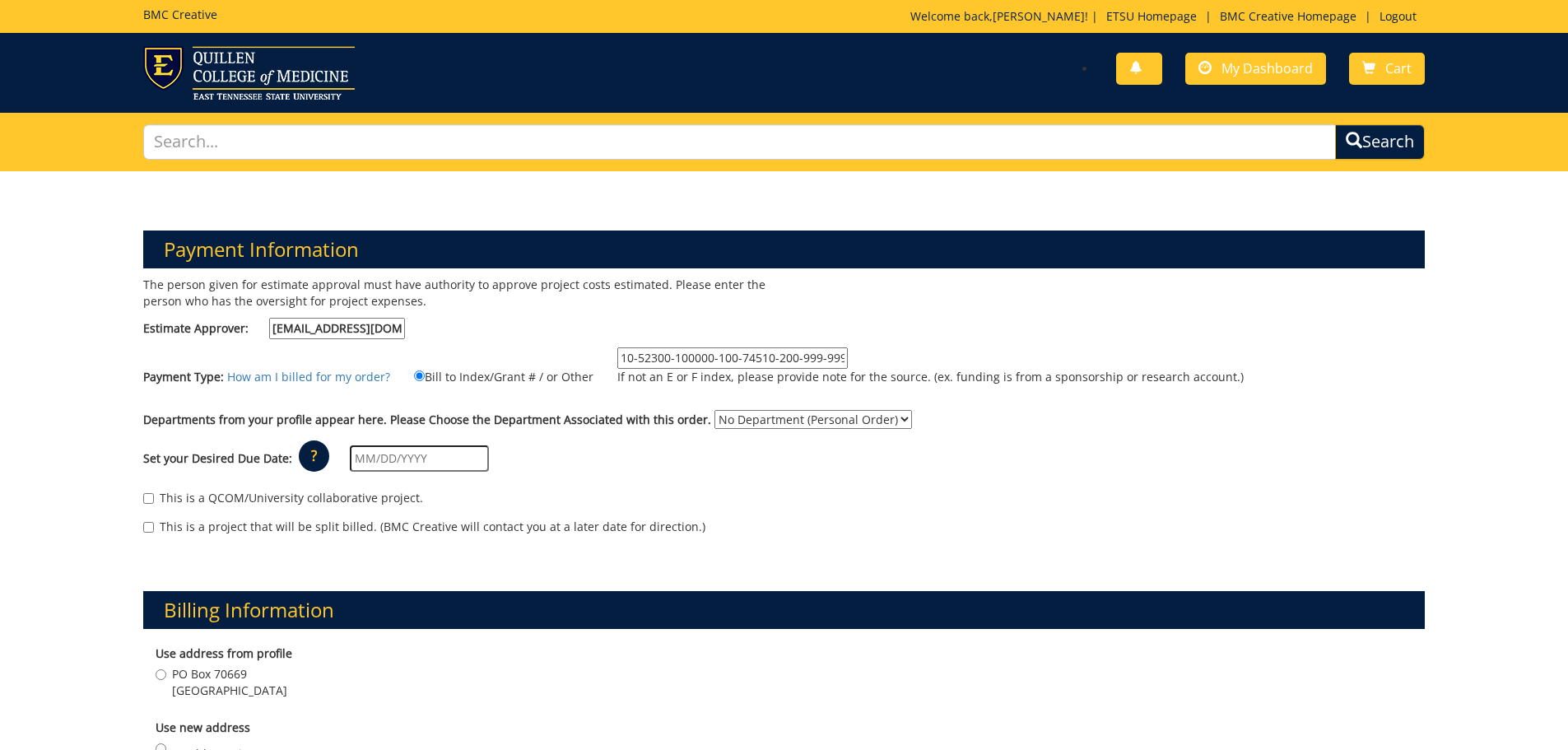
type input "10-52300-100000-100-74510-200-999-999-999-999-99"
click at [865, 324] on div "The person given for estimate approval must have authority to approve project c…" at bounding box center [784, 414] width 1307 height 275
click at [836, 419] on select "No Department (Personal Order) Media and Communication" at bounding box center [812, 420] width 197 height 19
select select "233"
click at [714, 410] on select "No Department (Personal Order) Media and Communication" at bounding box center [812, 420] width 197 height 19
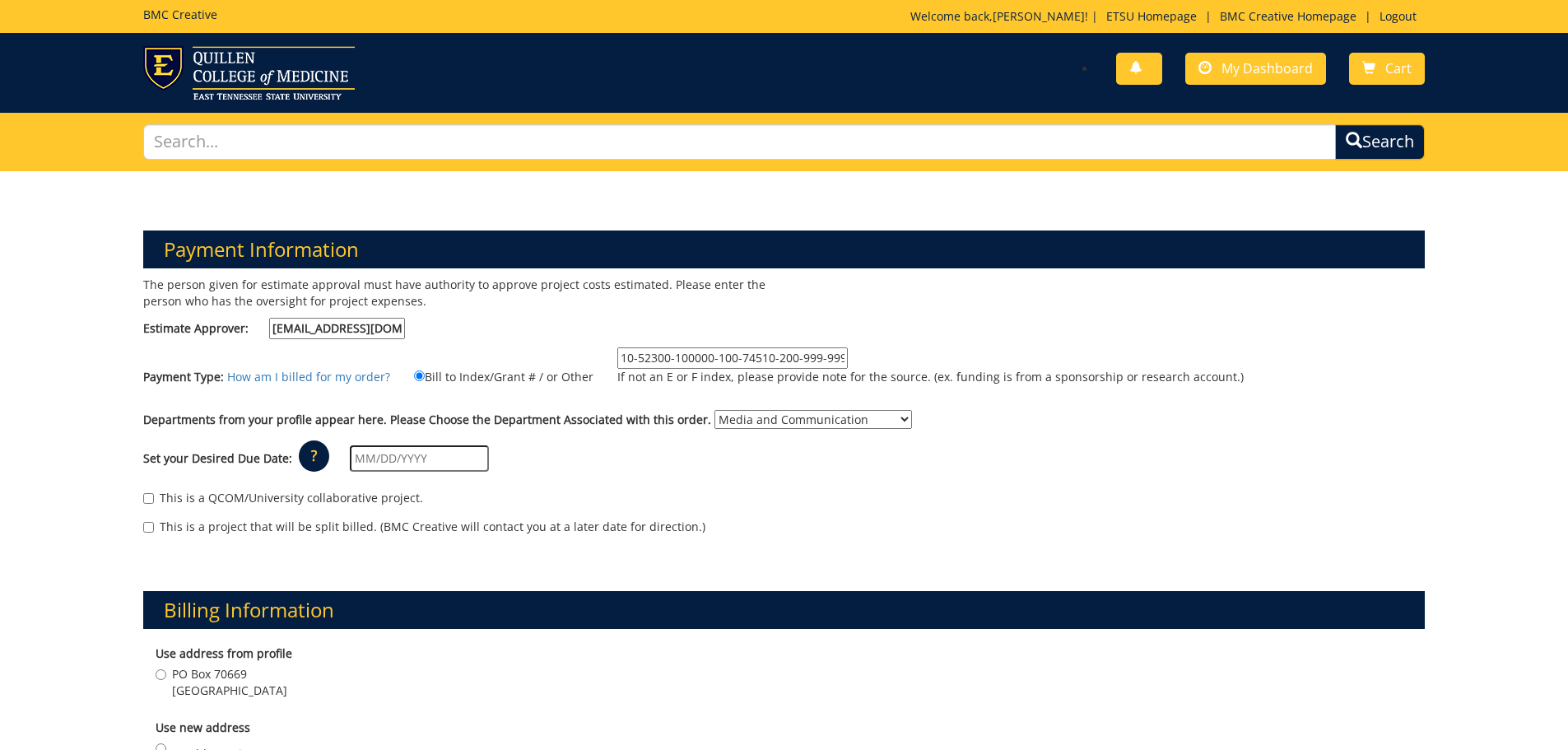
click at [434, 459] on input "text" at bounding box center [419, 459] width 139 height 27
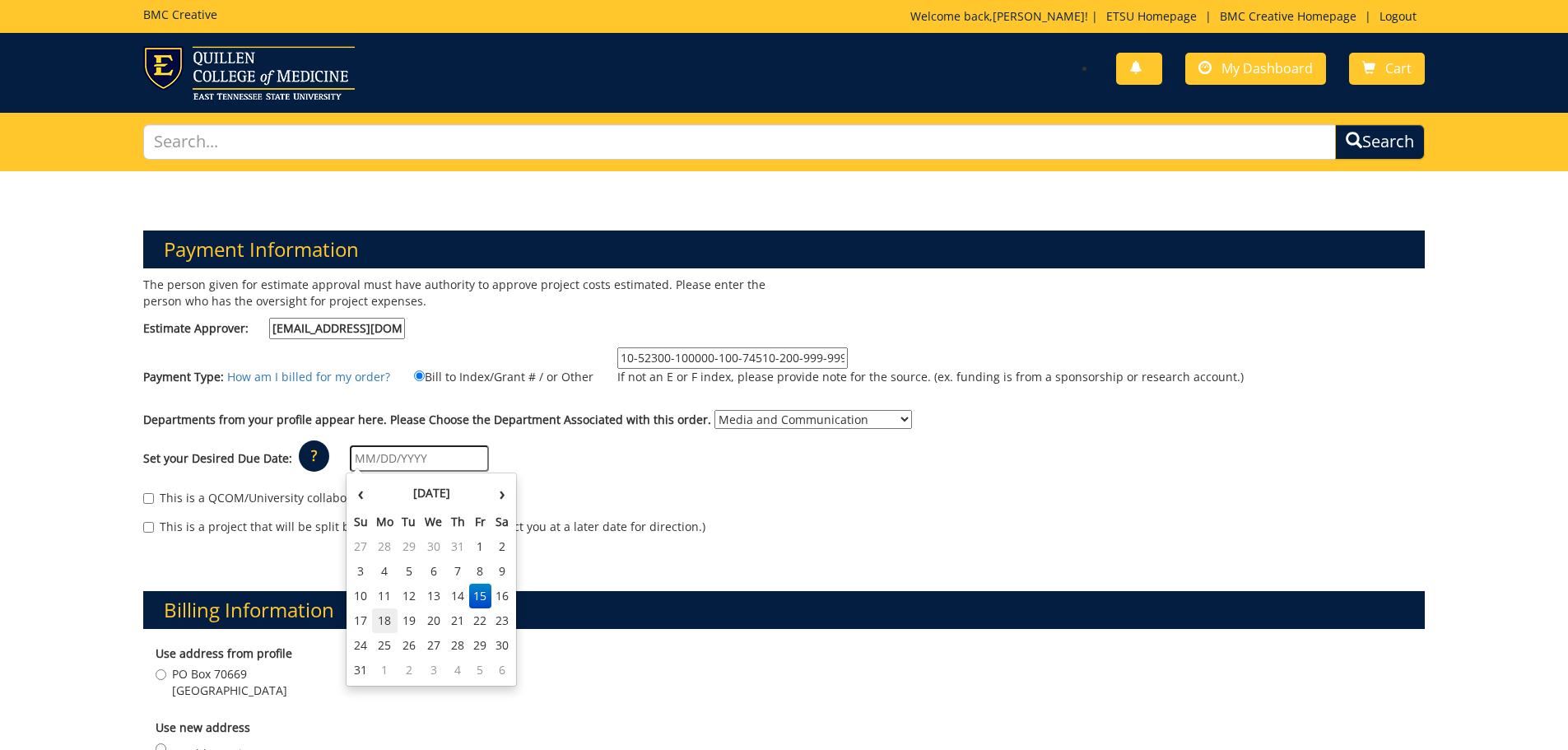
click at [387, 622] on td "18" at bounding box center [385, 621] width 27 height 25
click at [429, 459] on input "08/18/2025" at bounding box center [419, 459] width 139 height 27
click at [476, 650] on td "29" at bounding box center [481, 646] width 22 height 25
type input "08/29/2025"
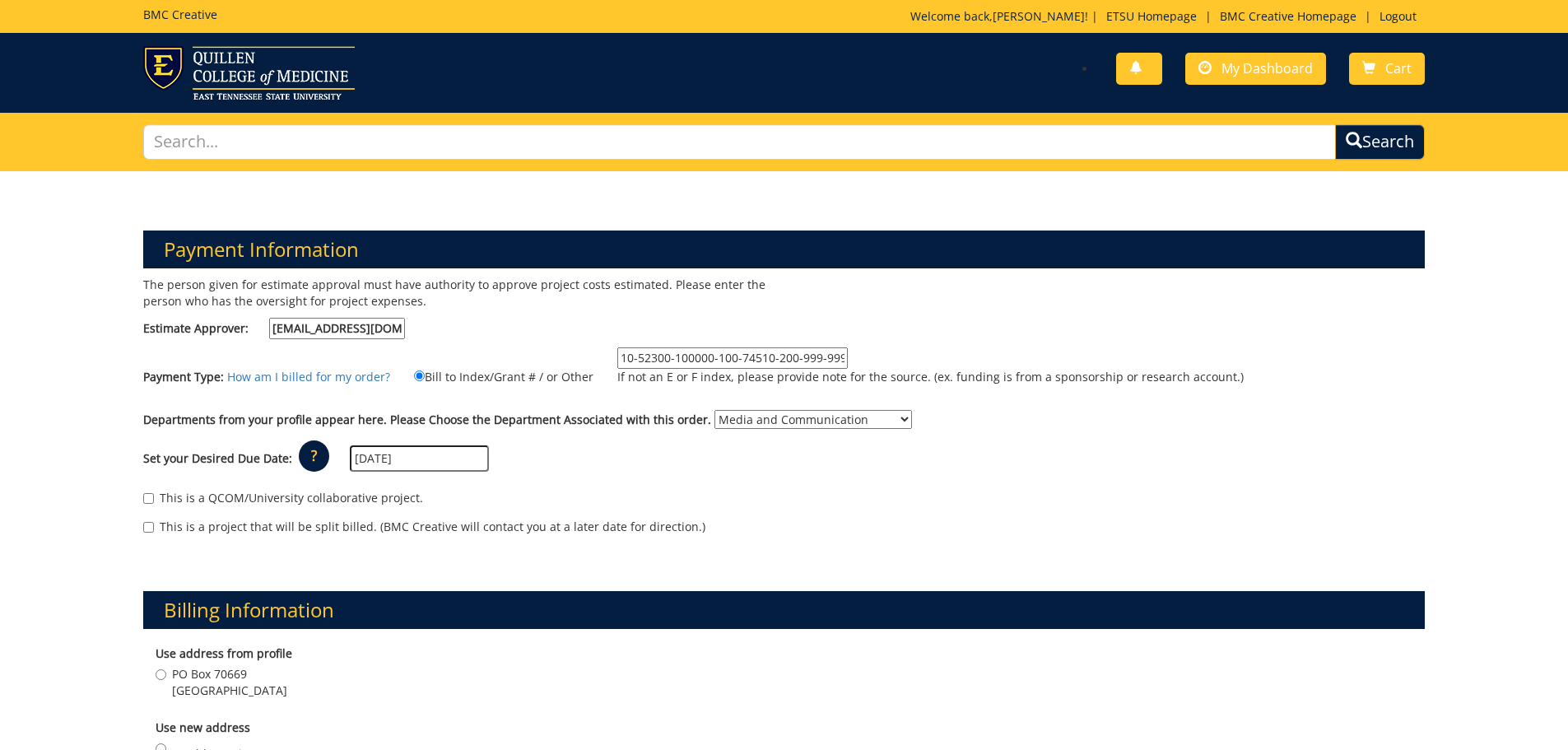
click at [609, 487] on div "This is a QCOM/University collaborative project. This is a project that will be…" at bounding box center [784, 516] width 1307 height 70
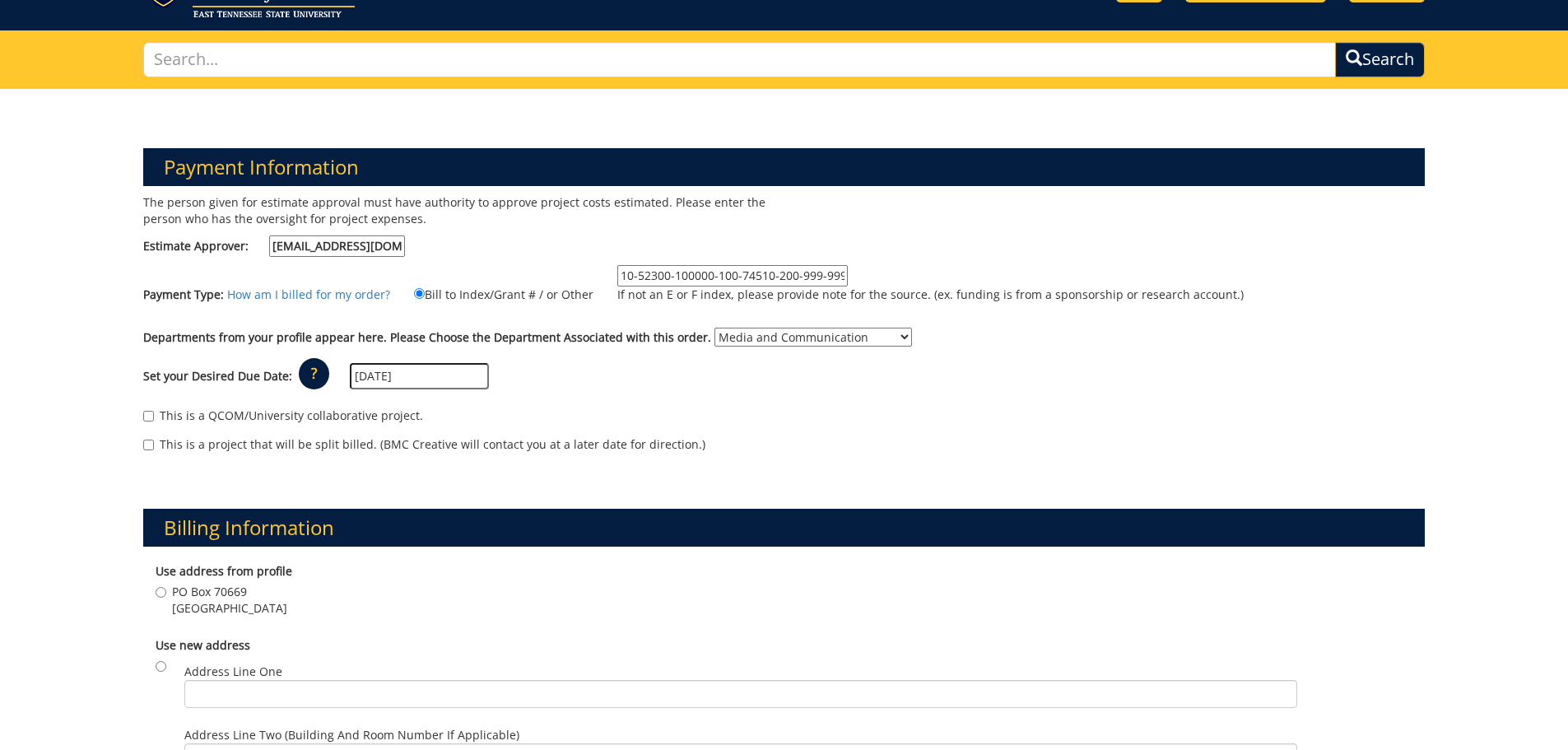
scroll to position [165, 0]
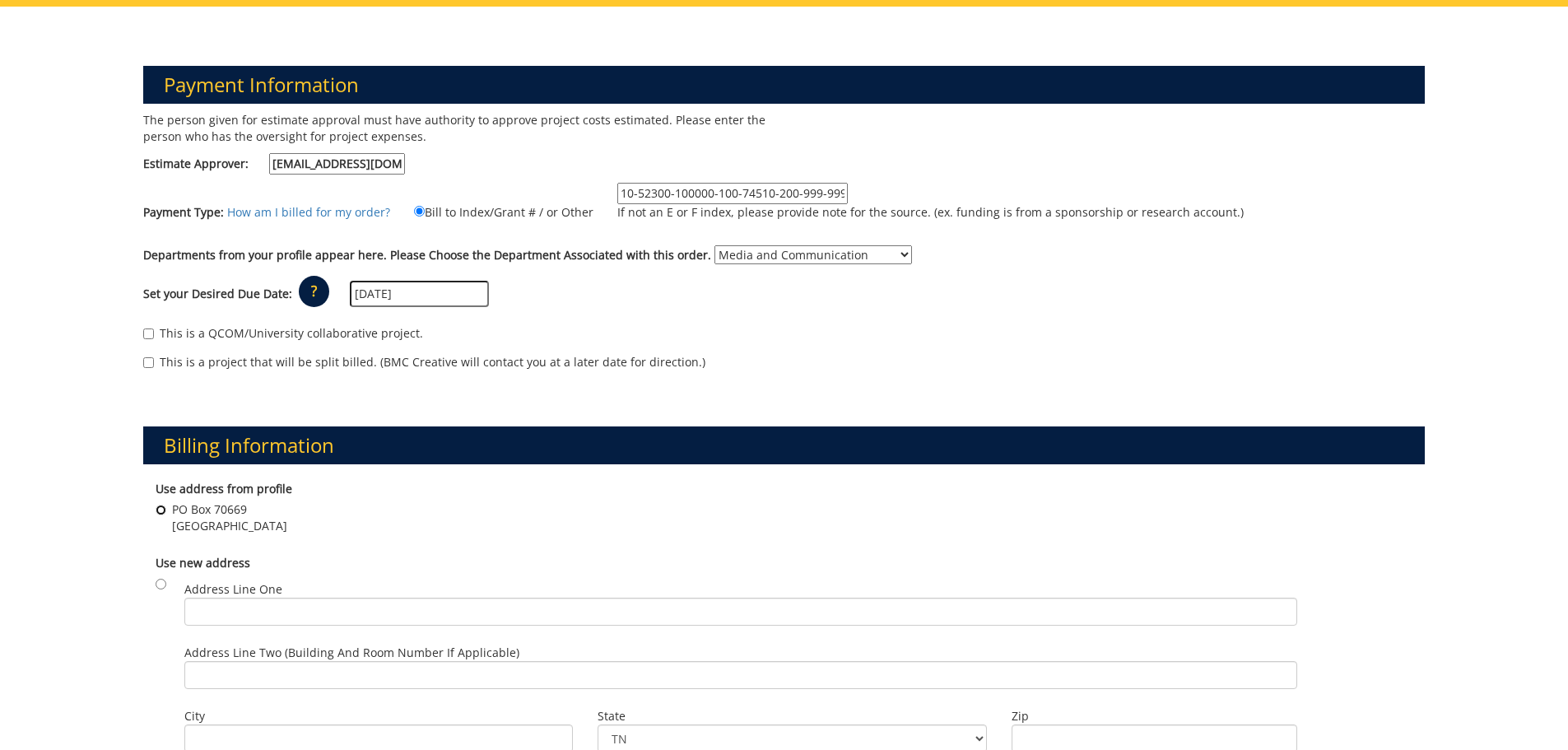
click at [165, 509] on input "PO Box 70669 Johnson City , TN 37614" at bounding box center [161, 510] width 10 height 10
radio input "true"
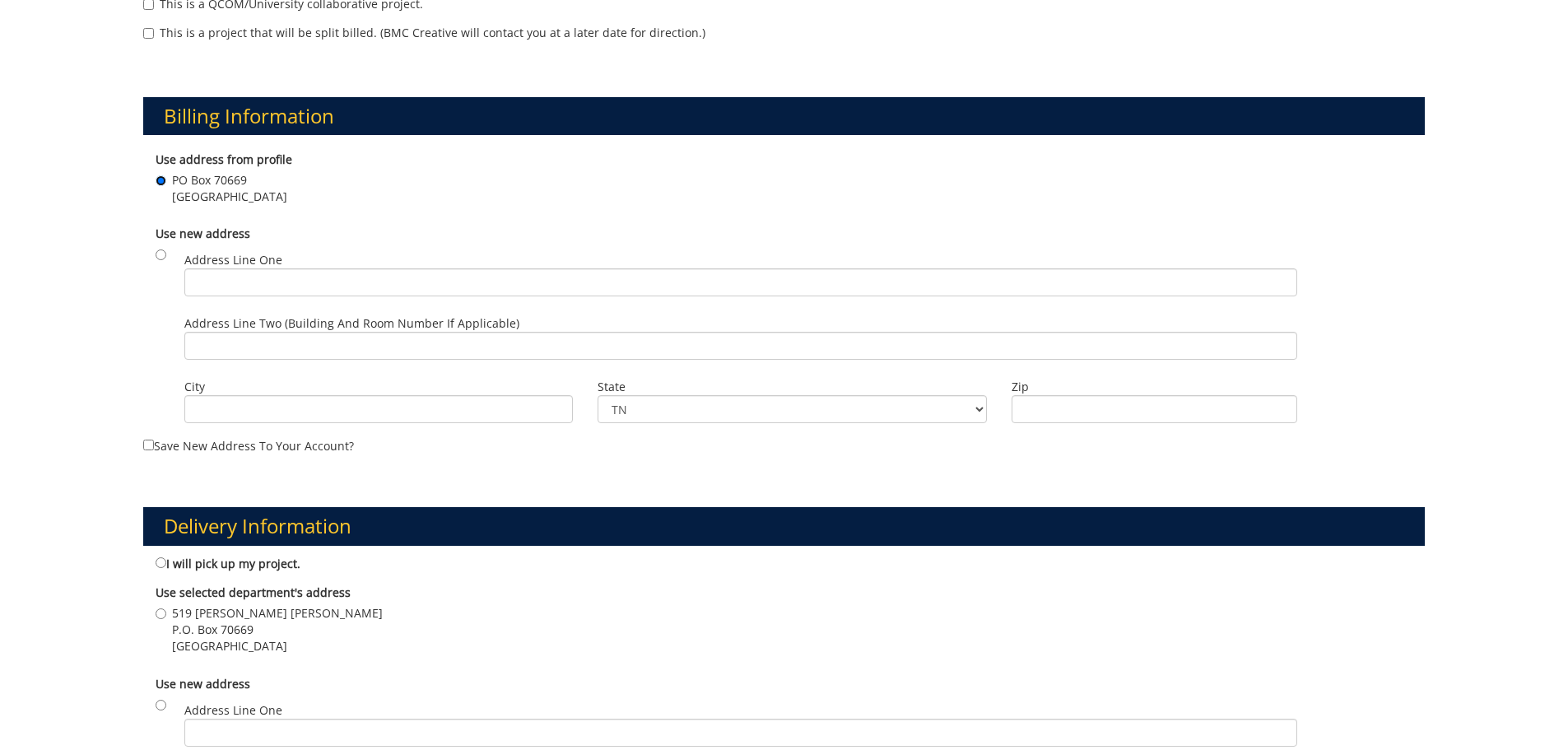
scroll to position [659, 0]
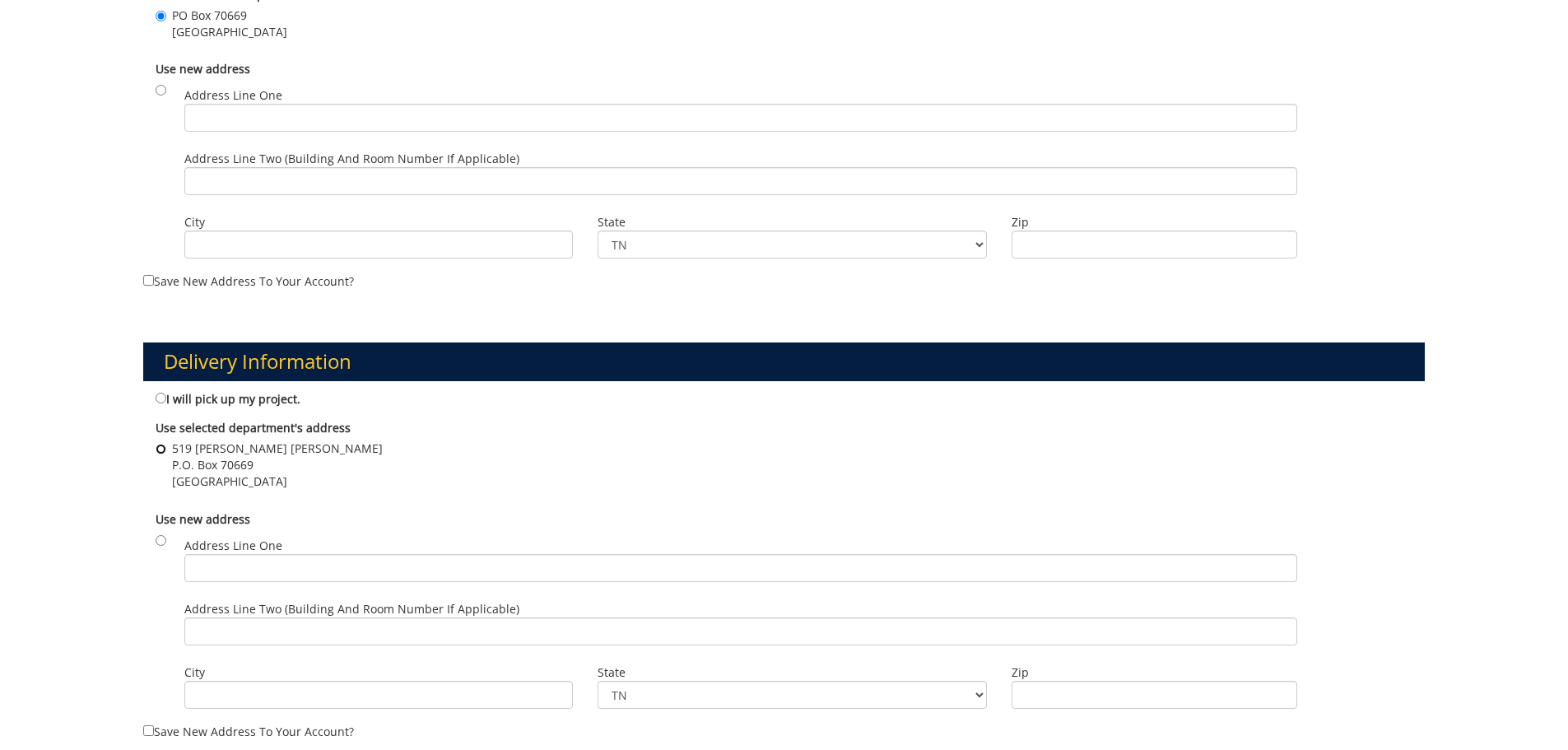
click at [164, 451] on input "519 Warf Pickel P.O. Box 70669 Johnson City , TN 37614" at bounding box center [161, 449] width 10 height 10
radio input "true"
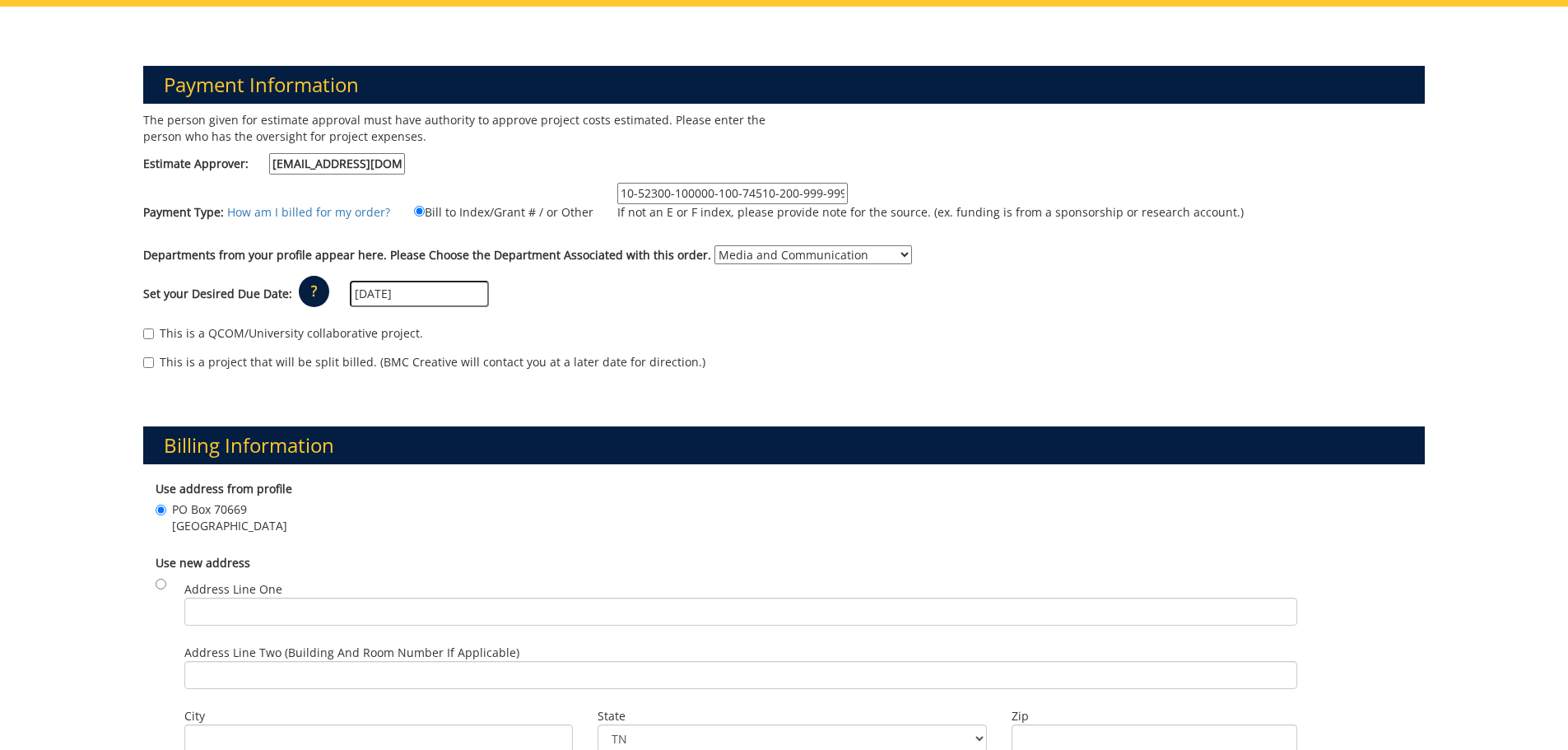
scroll to position [0, 0]
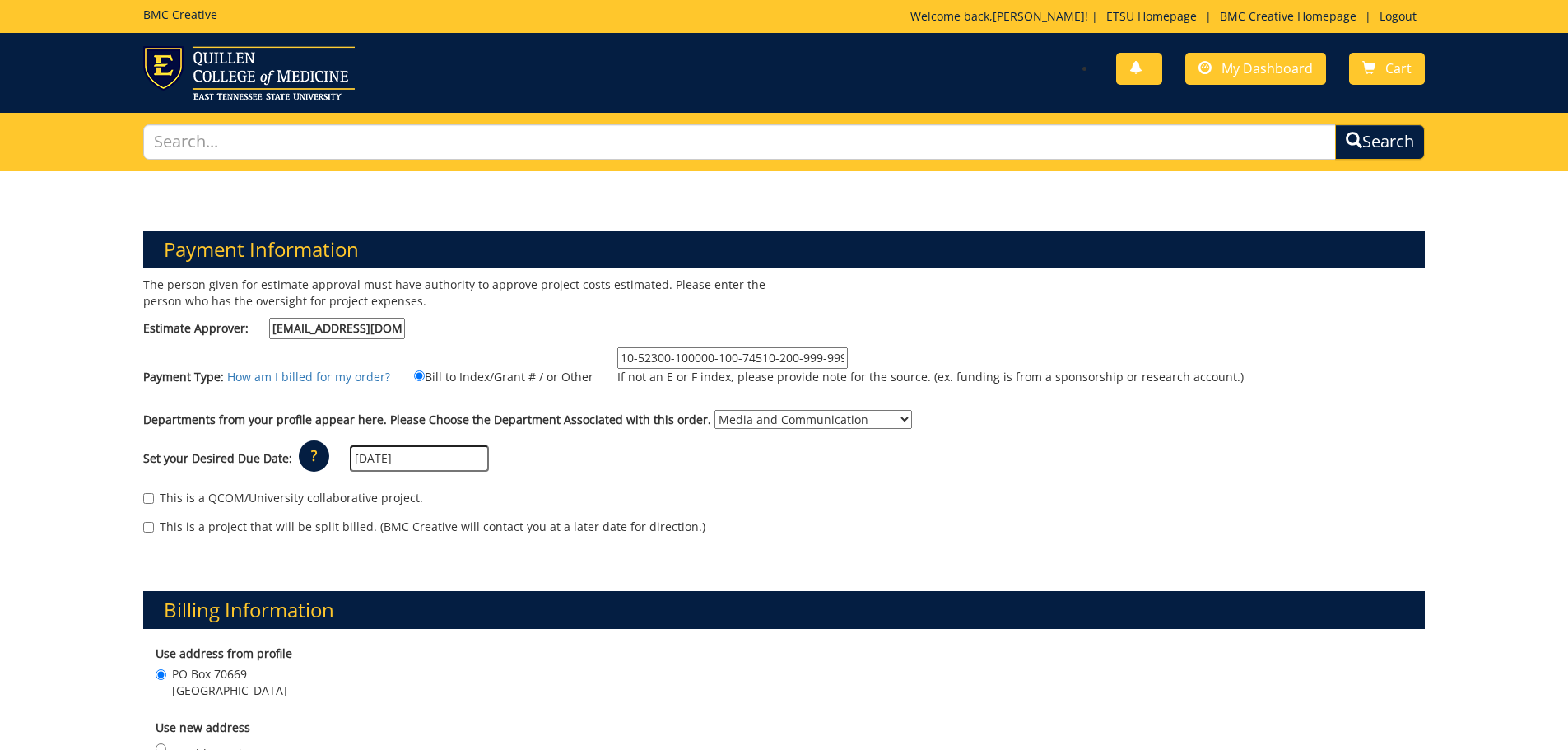
click at [717, 359] on input "10-52300-100000-100-74510-200-999-999-999-999-99" at bounding box center [733, 358] width 231 height 22
drag, startPoint x: 662, startPoint y: 360, endPoint x: 983, endPoint y: 366, distance: 321.1
click at [962, 365] on label "10-52300-100000-100-74510-200-999-999-999-999-99 If not an E or F index, please…" at bounding box center [920, 371] width 647 height 47
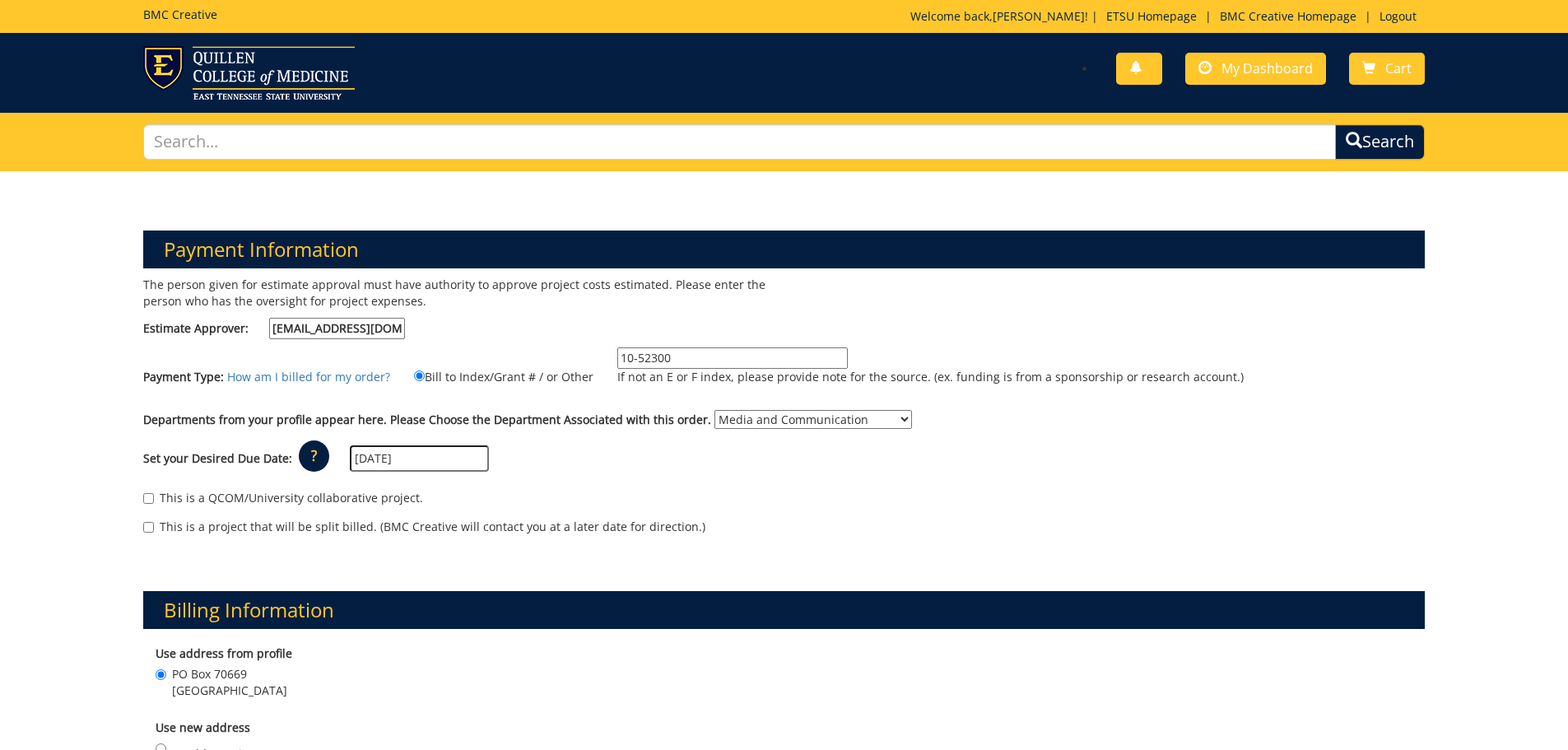
type input "10-52300"
click at [972, 480] on div "Set your Desired Due Date: ? × How long will my project take to finish? : Pleas…" at bounding box center [784, 459] width 1307 height 46
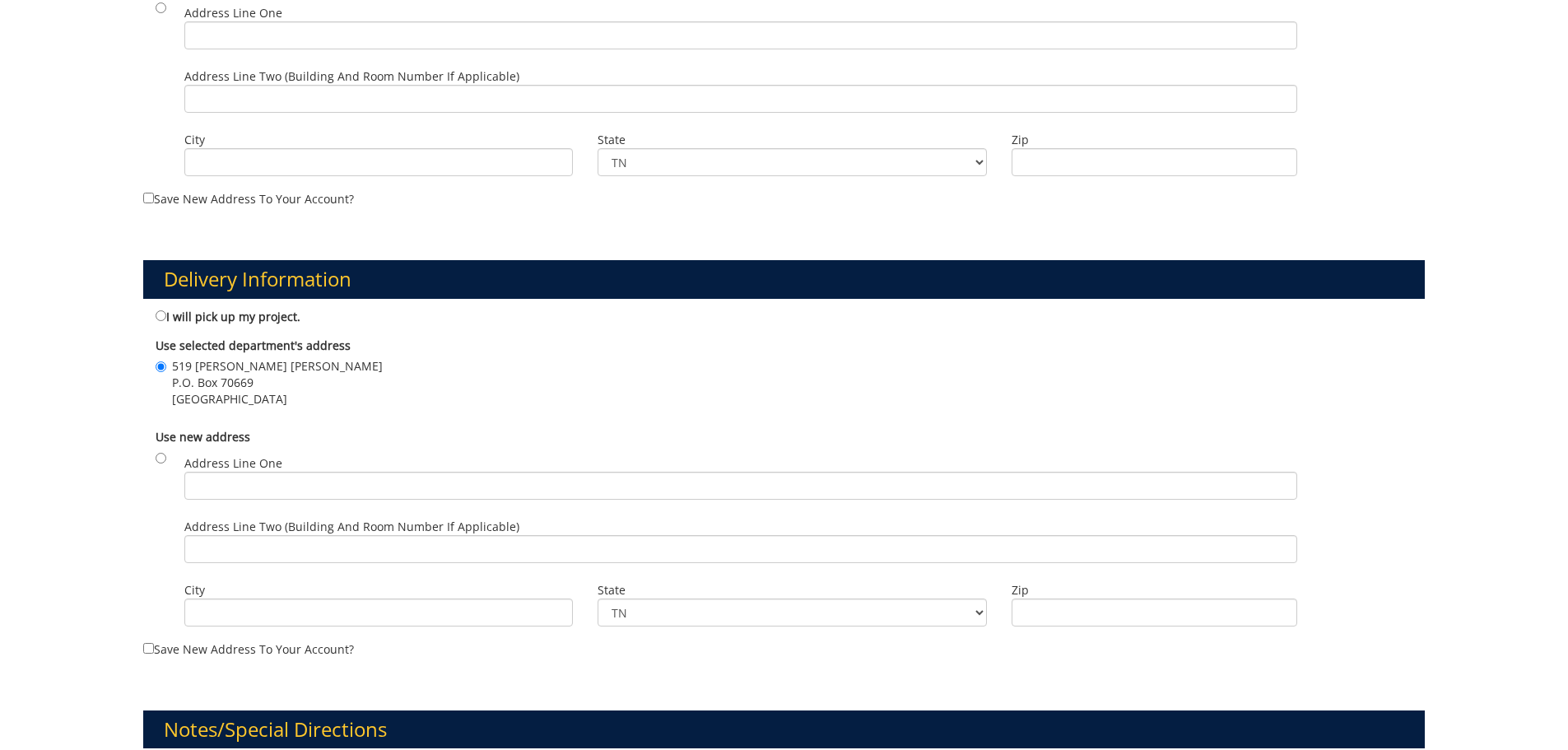
scroll to position [1071, 0]
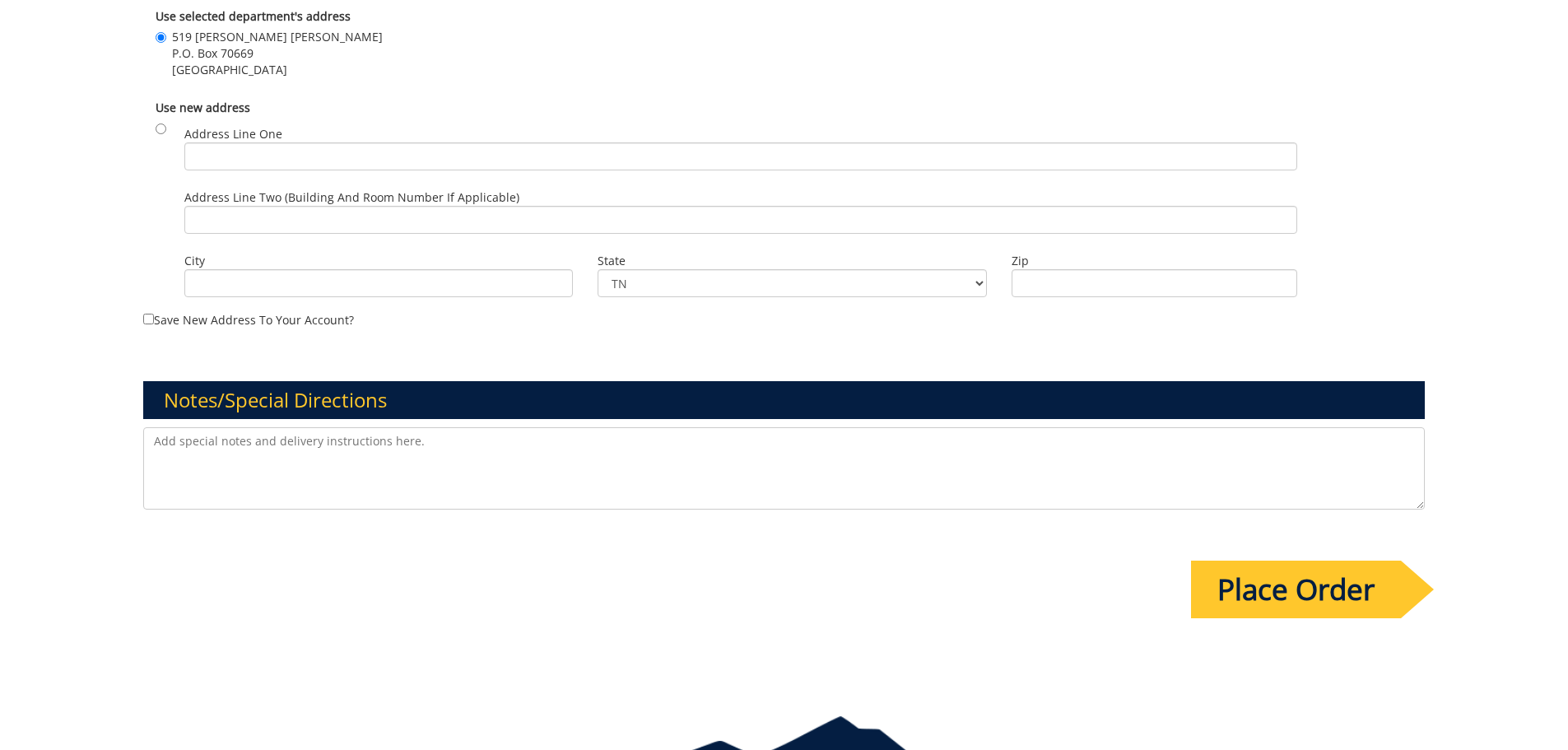
click at [1343, 602] on input "Place Order" at bounding box center [1296, 590] width 210 height 58
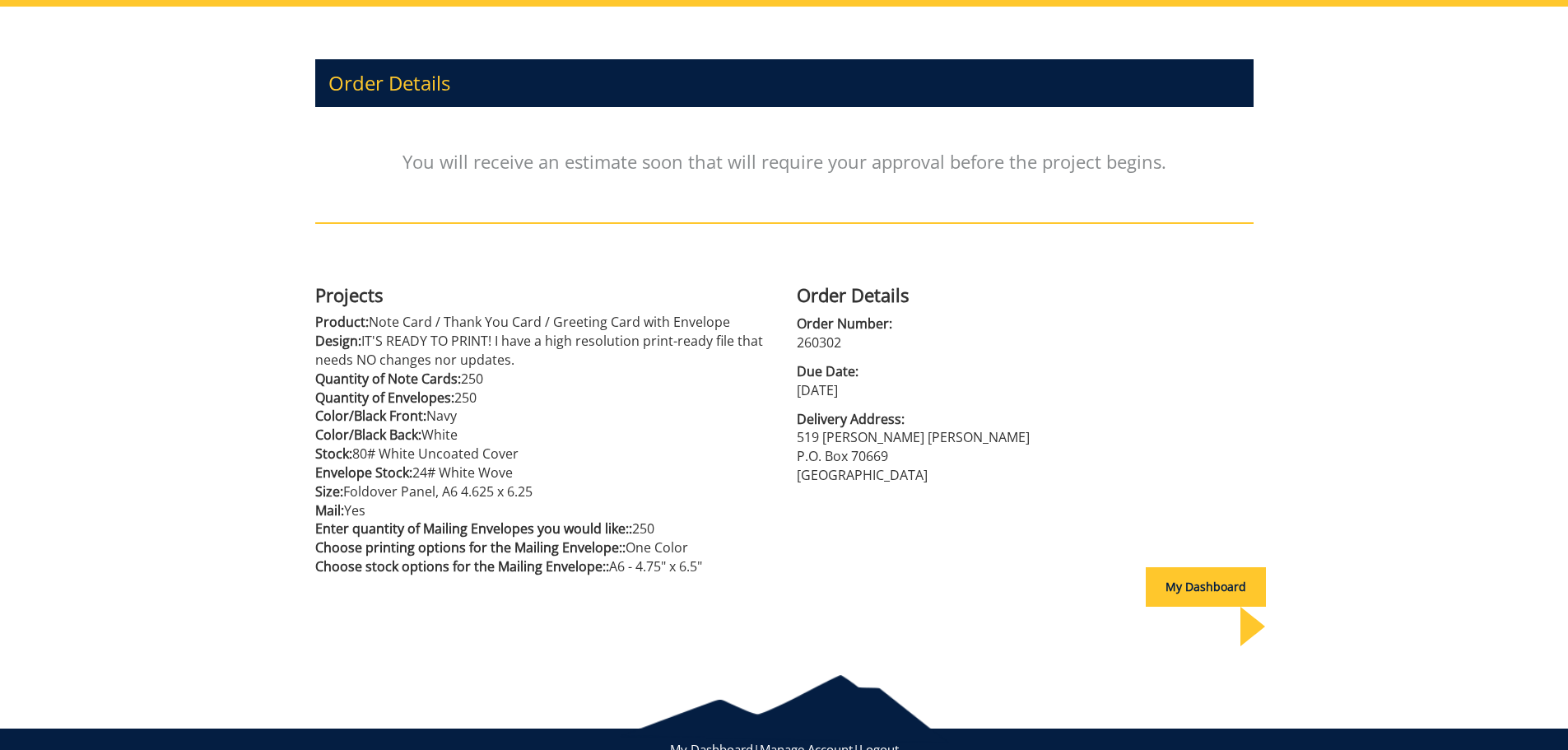
scroll to position [181, 0]
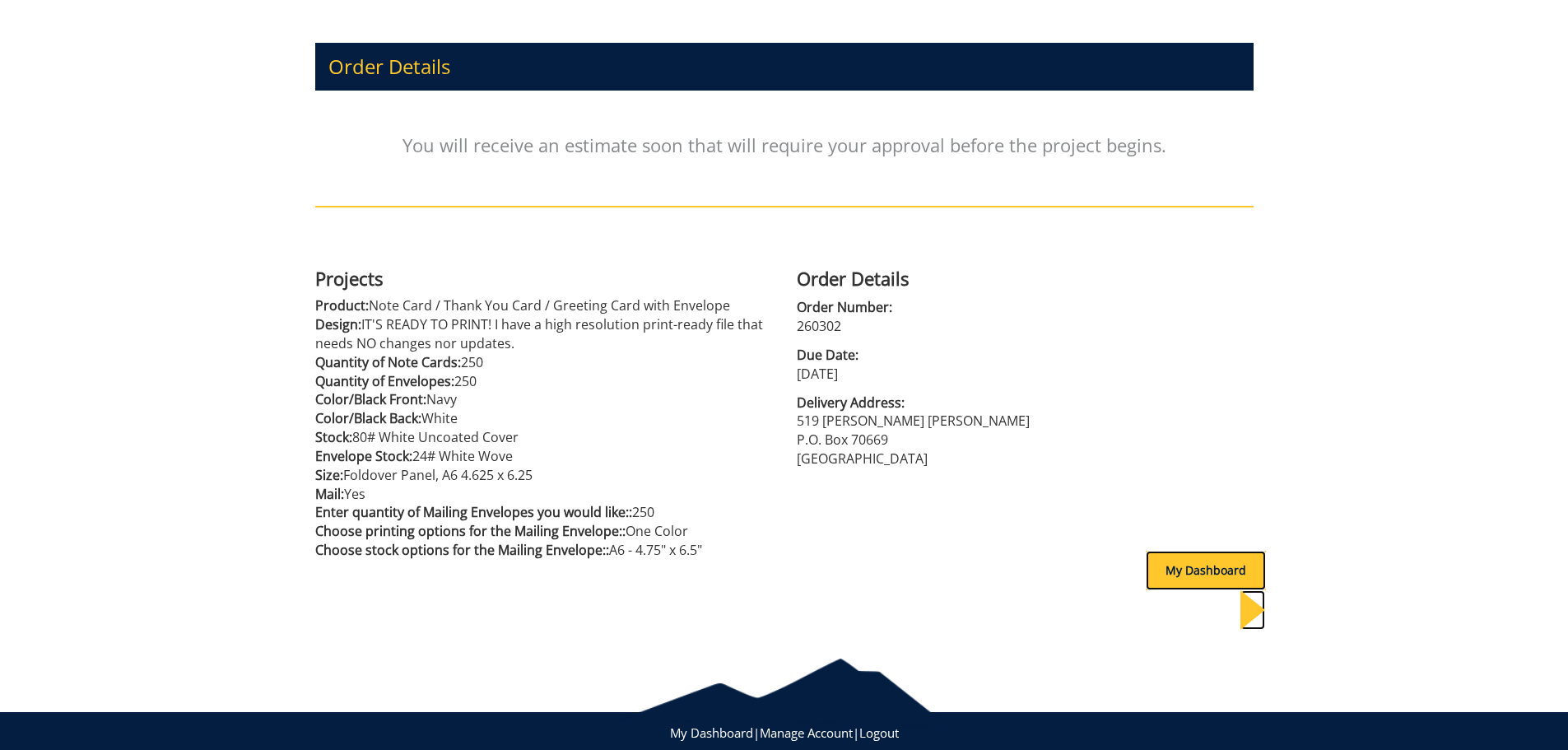
click at [1194, 582] on div "My Dashboard" at bounding box center [1205, 571] width 120 height 40
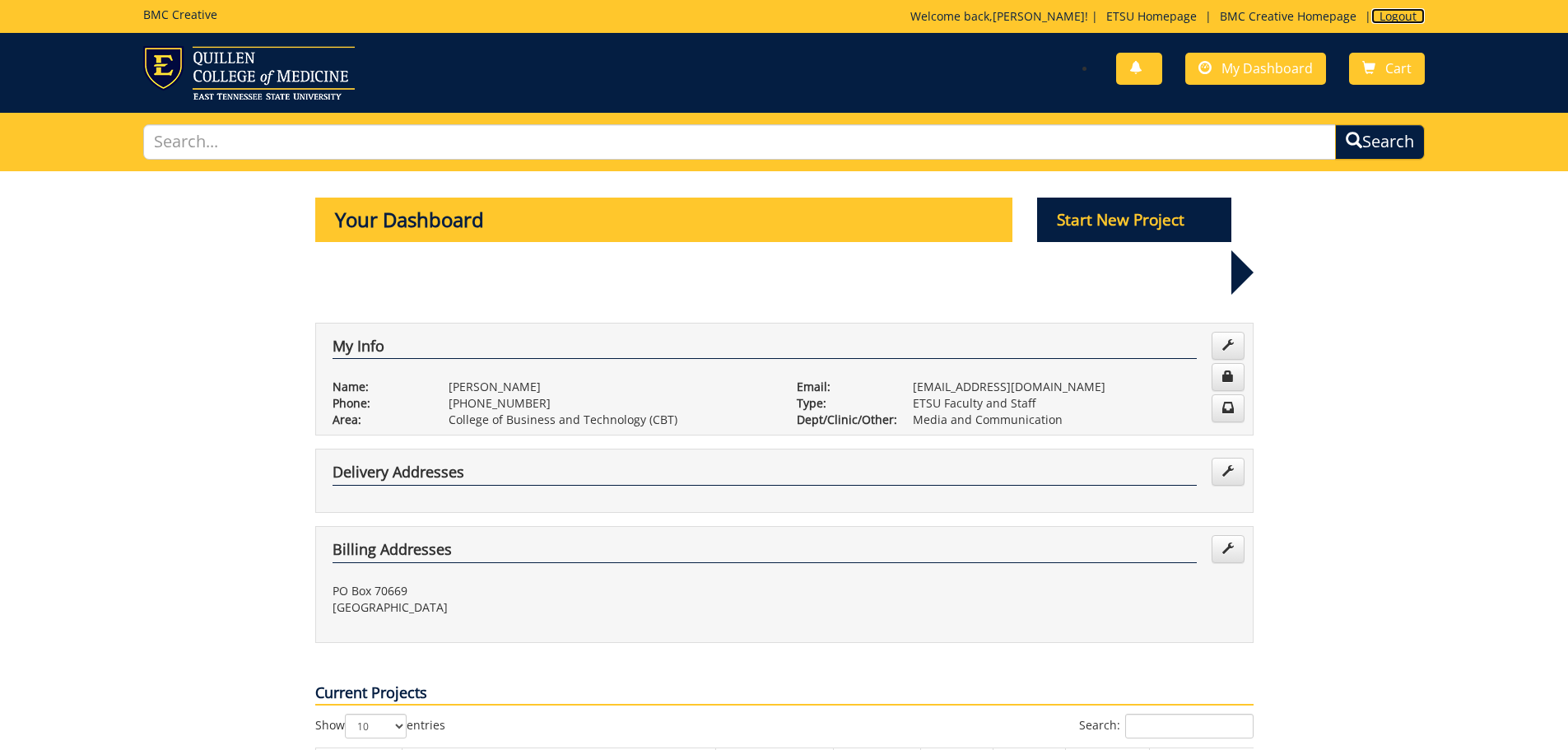
click at [1391, 14] on link "Logout" at bounding box center [1398, 16] width 53 height 16
